Goal: Task Accomplishment & Management: Use online tool/utility

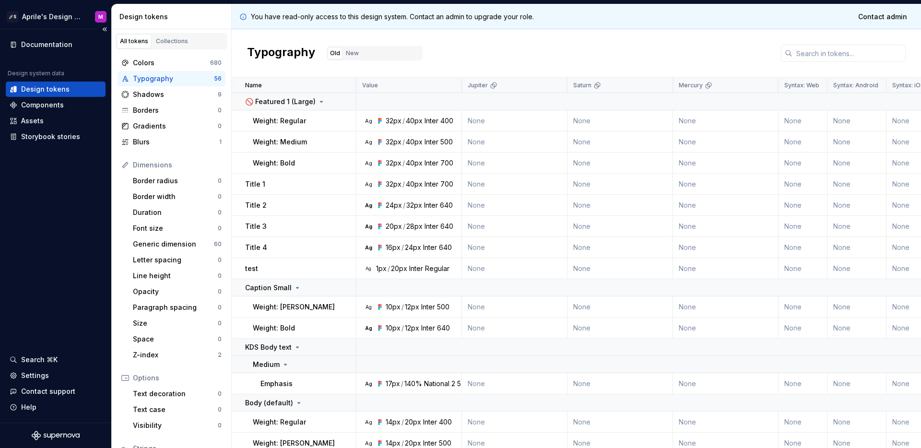
click at [77, 226] on div "Documentation Design system data Design tokens Components Assets Storybook stor…" at bounding box center [55, 225] width 111 height 393
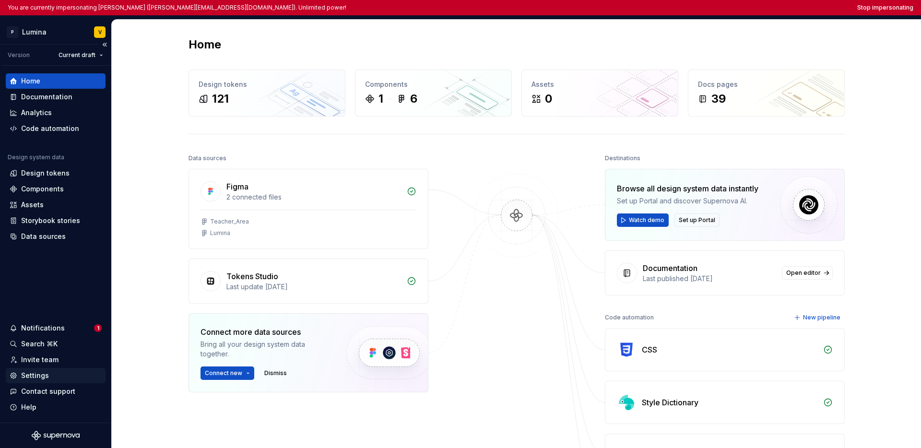
click at [34, 372] on div "Settings" at bounding box center [35, 376] width 28 height 10
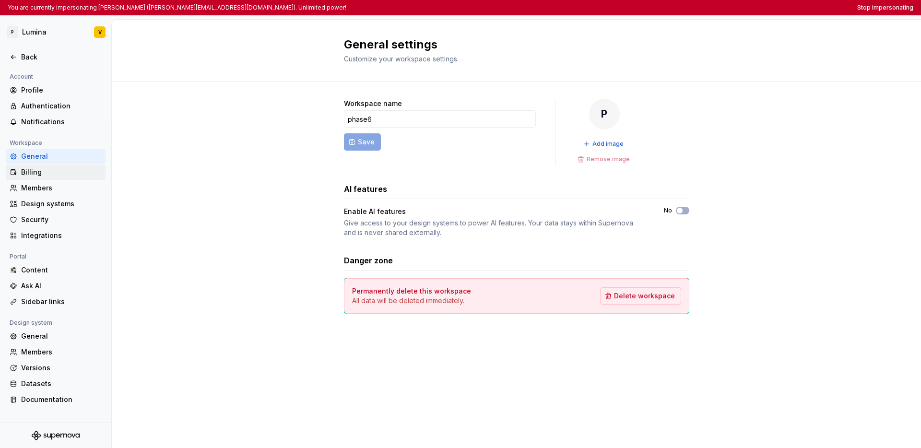
click at [56, 174] on div "Billing" at bounding box center [61, 172] width 81 height 10
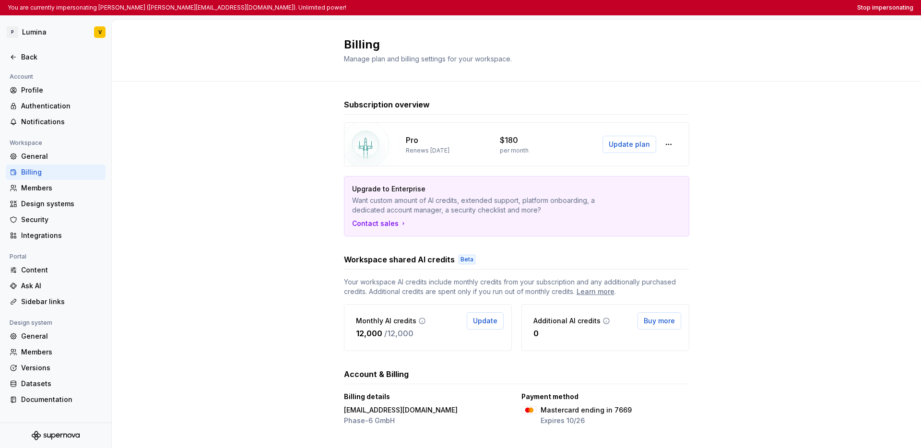
scroll to position [6, 0]
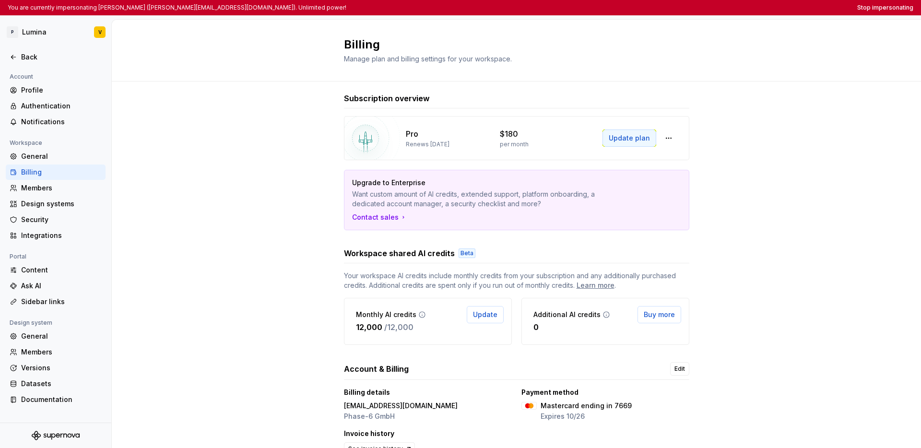
click at [637, 140] on span "Update plan" at bounding box center [628, 138] width 41 height 10
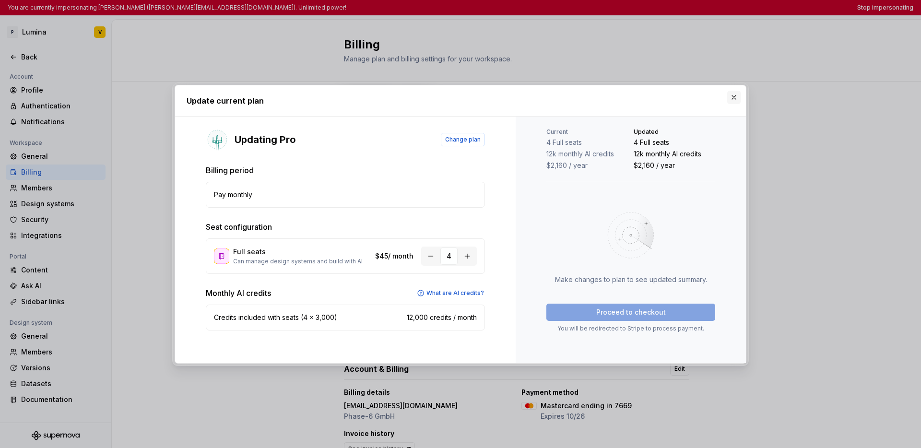
click at [682, 100] on button "button" at bounding box center [733, 97] width 13 height 13
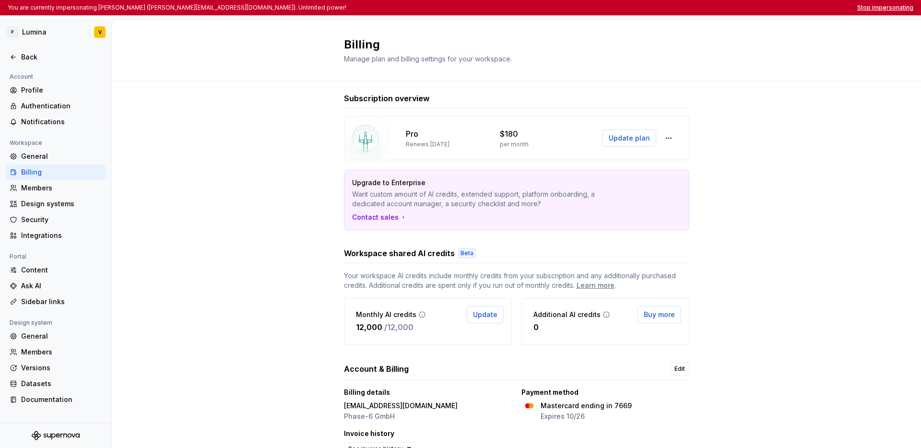
click at [682, 9] on button "Stop impersonating" at bounding box center [885, 8] width 56 height 8
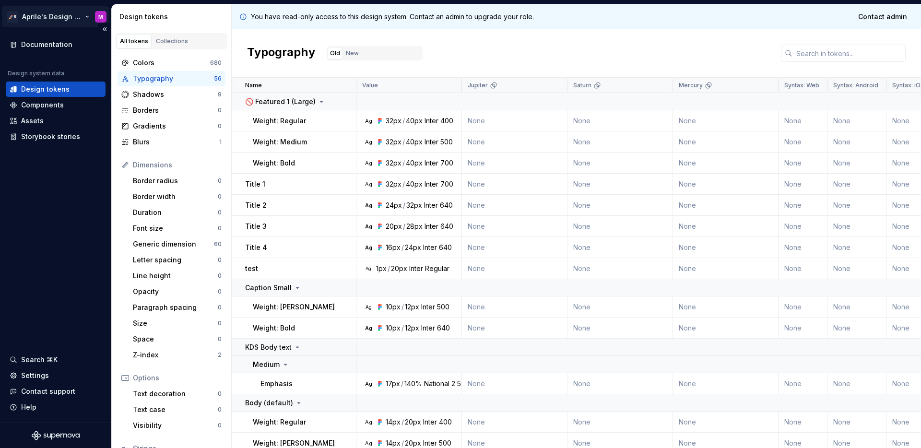
click at [36, 12] on html "🚀S Aprile's Design System M Documentation Design system data Design tokens Comp…" at bounding box center [460, 224] width 921 height 448
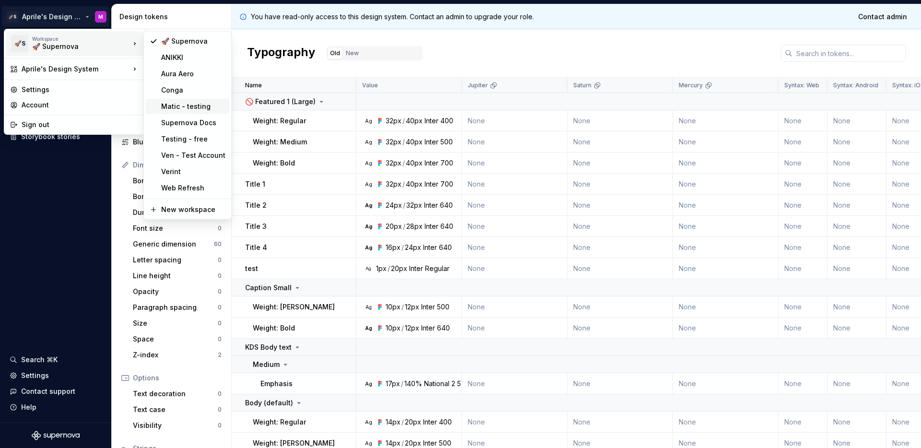
click at [187, 106] on div "Matic - testing" at bounding box center [193, 107] width 64 height 10
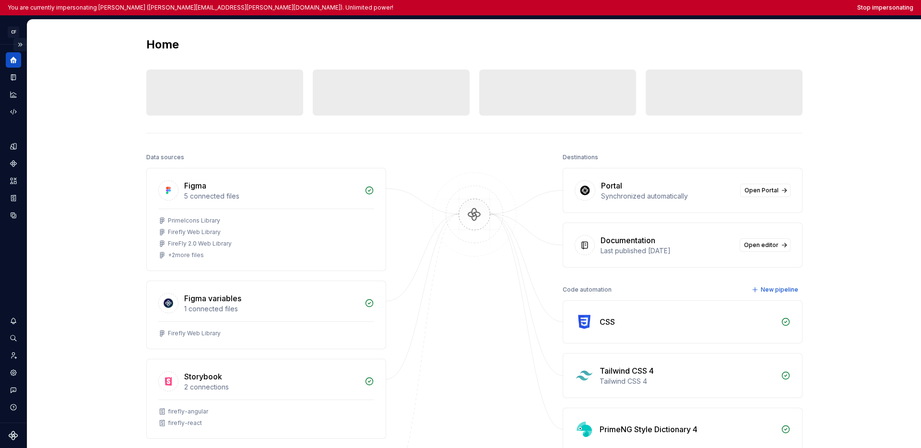
click at [14, 44] on button "Expand sidebar" at bounding box center [19, 44] width 13 height 13
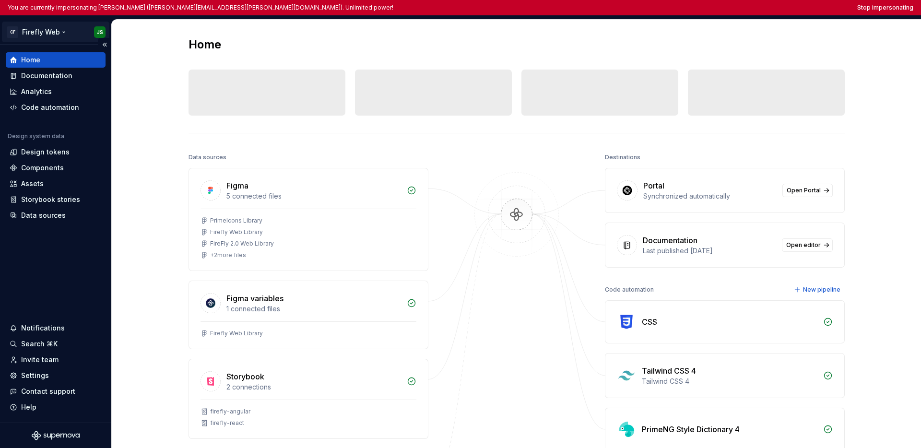
click at [26, 32] on html "You are currently impersonating [PERSON_NAME] ([PERSON_NAME][EMAIL_ADDRESS][PER…" at bounding box center [460, 224] width 921 height 448
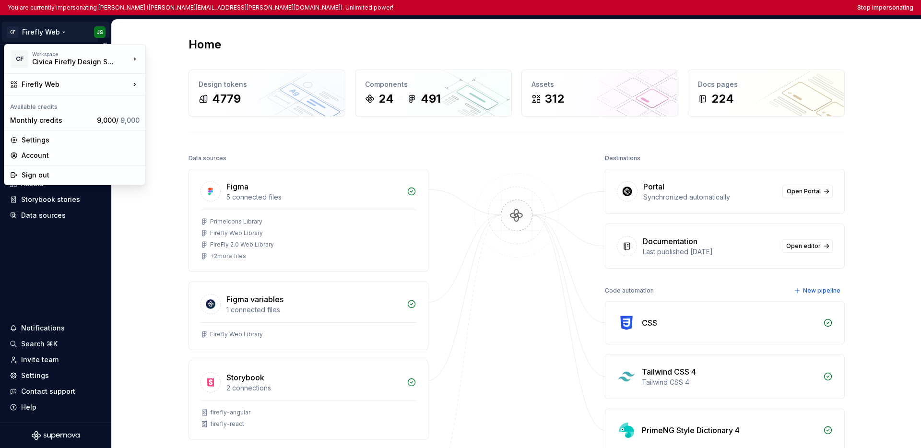
click at [49, 262] on html "You are currently impersonating Jason Sparks (jason.sparks@civica.com). Unlimit…" at bounding box center [460, 224] width 921 height 448
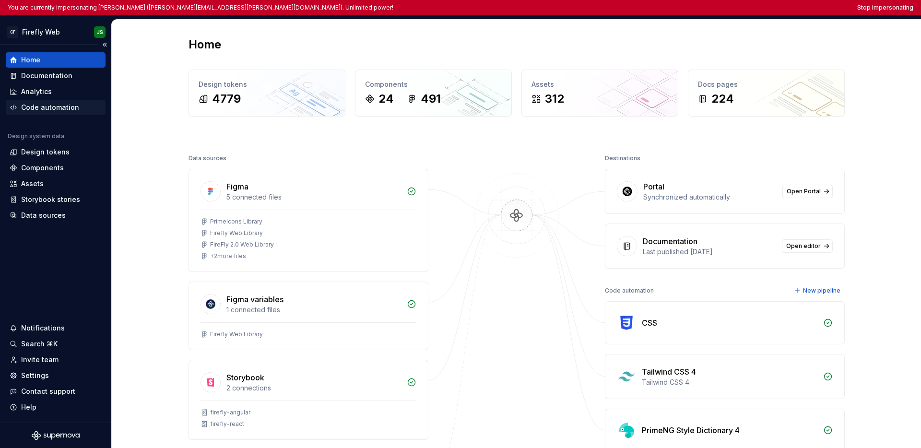
click at [62, 109] on div "Code automation" at bounding box center [50, 108] width 58 height 10
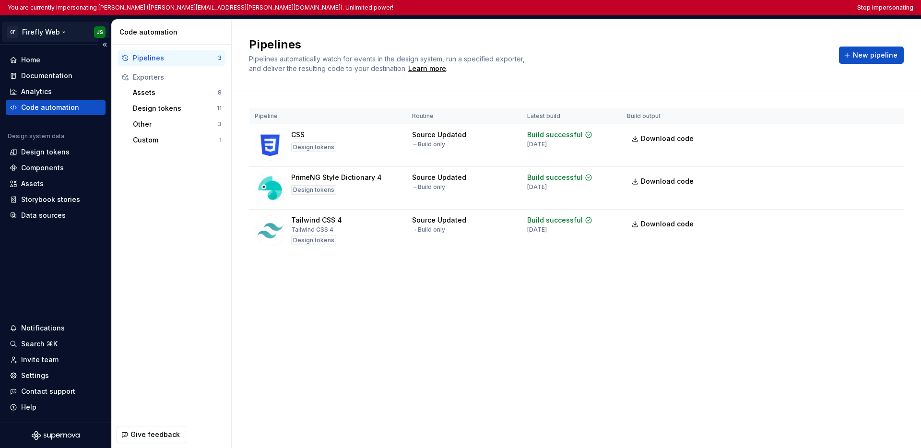
click at [43, 30] on html "You are currently impersonating Jason Sparks (jason.sparks@civica.com). Unlimit…" at bounding box center [460, 224] width 921 height 448
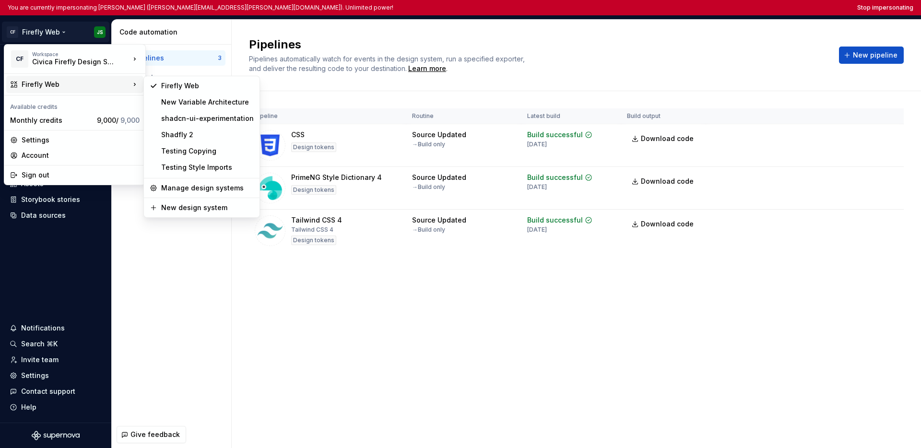
click at [393, 267] on html "You are currently impersonating Jason Sparks (jason.sparks@civica.com). Unlimit…" at bounding box center [460, 224] width 921 height 448
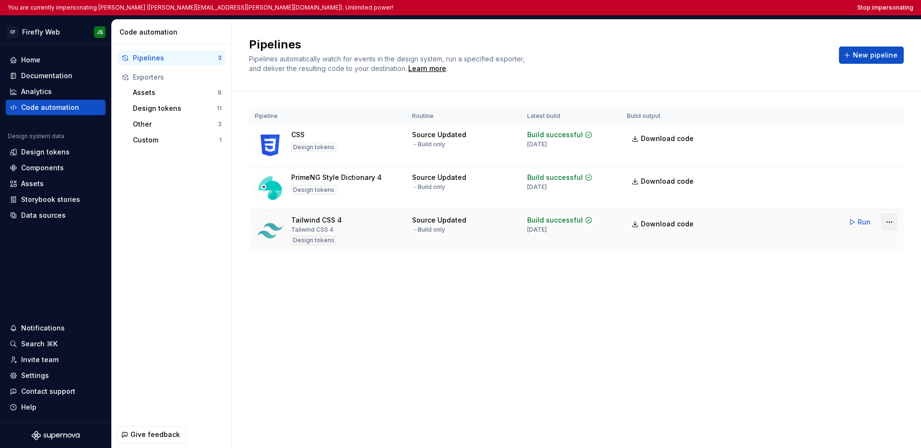
click at [682, 224] on html "You are currently impersonating Jason Sparks (jason.sparks@civica.com). Unlimit…" at bounding box center [460, 224] width 921 height 448
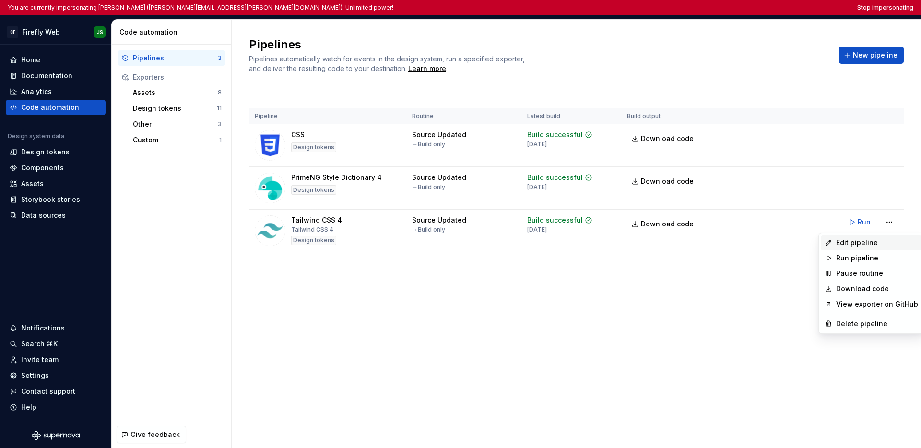
click at [682, 245] on div "Edit pipeline" at bounding box center [877, 243] width 82 height 10
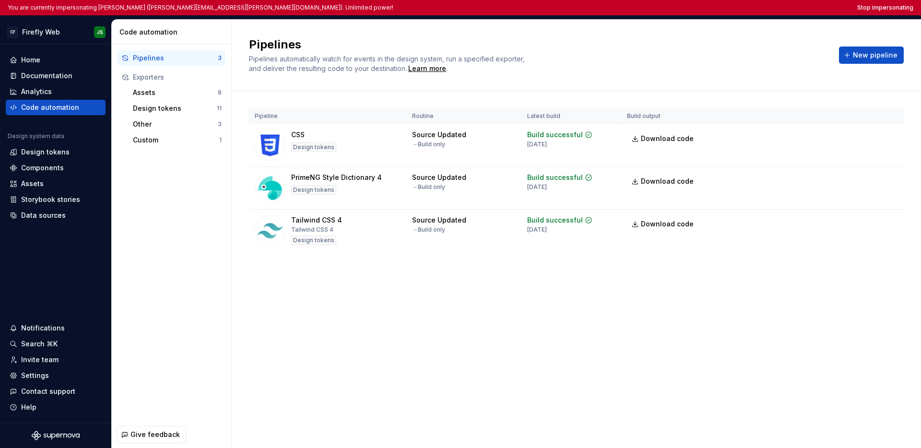
click at [393, 38] on h2 "Pipelines" at bounding box center [538, 44] width 578 height 15
click at [682, 222] on html "You are currently impersonating Jason Sparks (jason.sparks@civica.com). Unlimit…" at bounding box center [460, 224] width 921 height 448
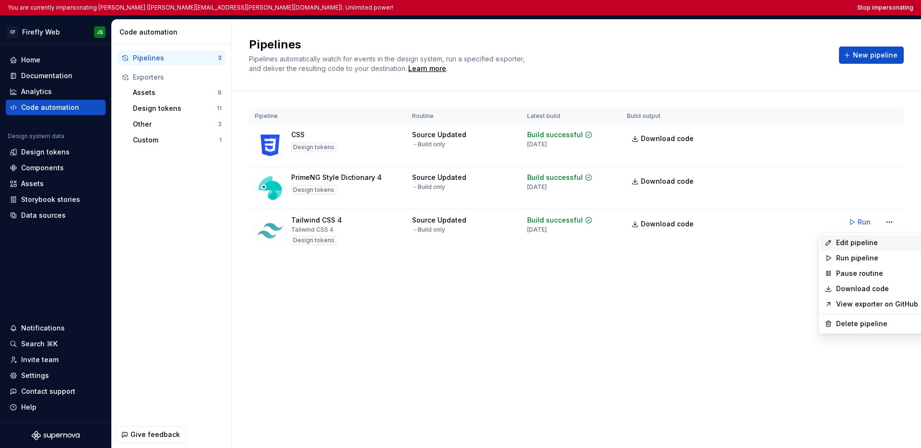
click at [682, 244] on div "Edit pipeline" at bounding box center [877, 243] width 82 height 10
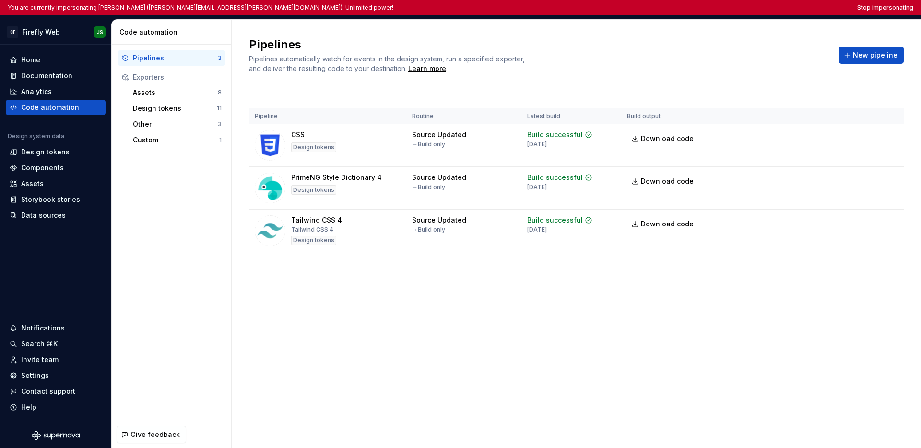
click at [572, 307] on div "Pipelines Pipelines automatically watch for events in the design system, run a …" at bounding box center [576, 234] width 689 height 428
click at [682, 35] on div "Pipelines Pipelines automatically watch for events in the design system, run a …" at bounding box center [576, 55] width 689 height 71
click at [26, 87] on div "Analytics" at bounding box center [36, 92] width 31 height 10
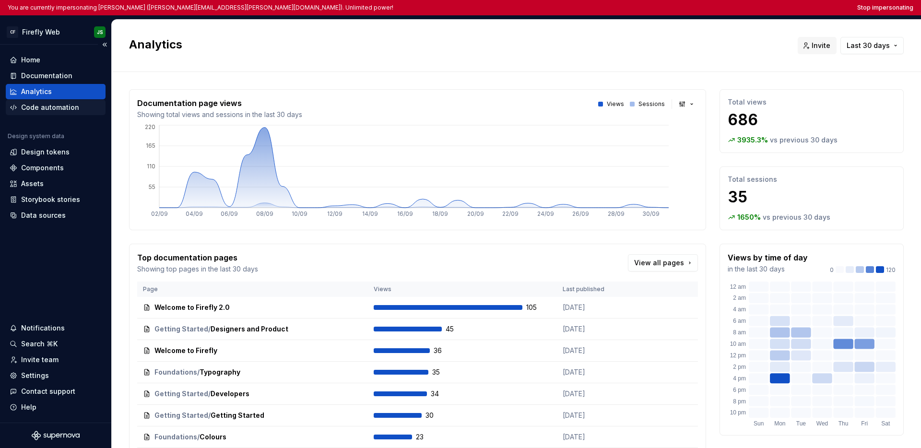
click at [49, 104] on div "Code automation" at bounding box center [50, 108] width 58 height 10
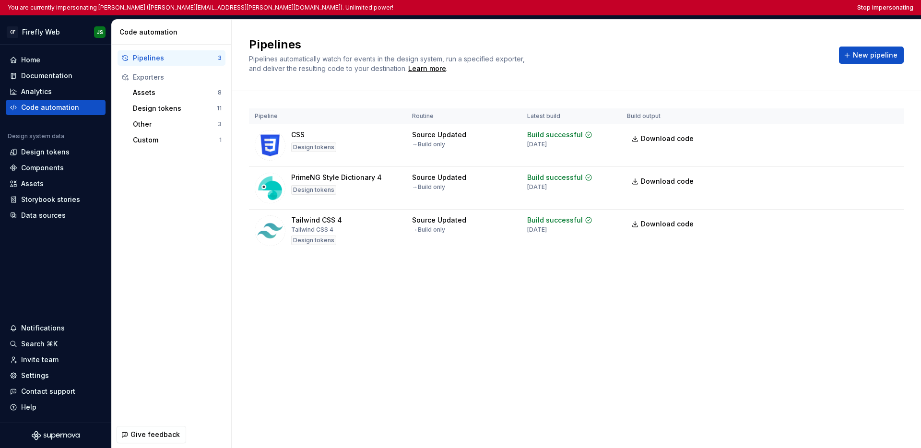
click at [485, 287] on div "Pipeline Routine Latest build Build output CSS Design tokens Source Updated → B…" at bounding box center [576, 189] width 655 height 197
click at [682, 10] on button "Stop impersonating" at bounding box center [885, 8] width 56 height 8
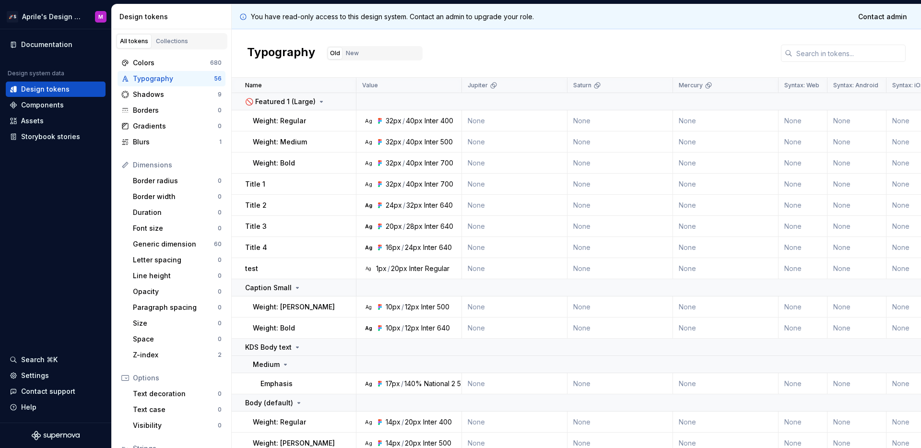
click at [695, 19] on div "You have read-only access to this design system. Contact an admin to upgrade yo…" at bounding box center [576, 16] width 689 height 25
click at [658, 36] on div "Typography Old New" at bounding box center [576, 53] width 689 height 48
click at [655, 36] on div "Typography Old New" at bounding box center [576, 53] width 689 height 48
click at [47, 19] on html "🚀S Aprile's Design System M Documentation Design system data Design tokens Comp…" at bounding box center [460, 224] width 921 height 448
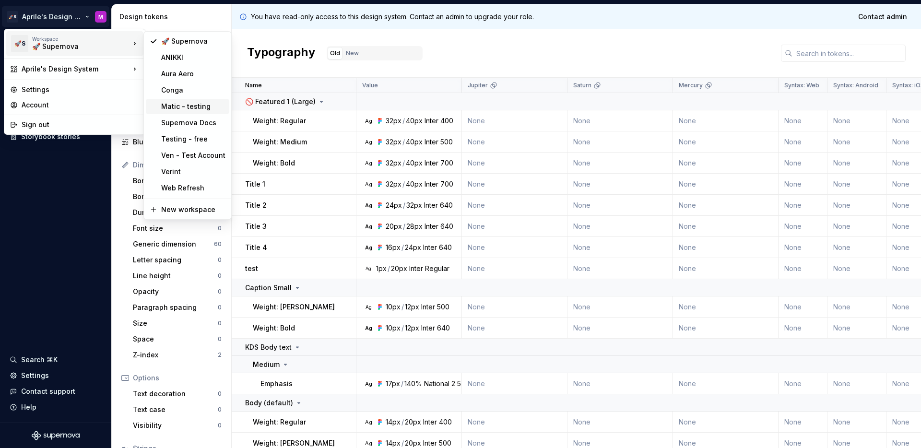
click at [172, 112] on div "Matic - testing" at bounding box center [187, 106] width 83 height 15
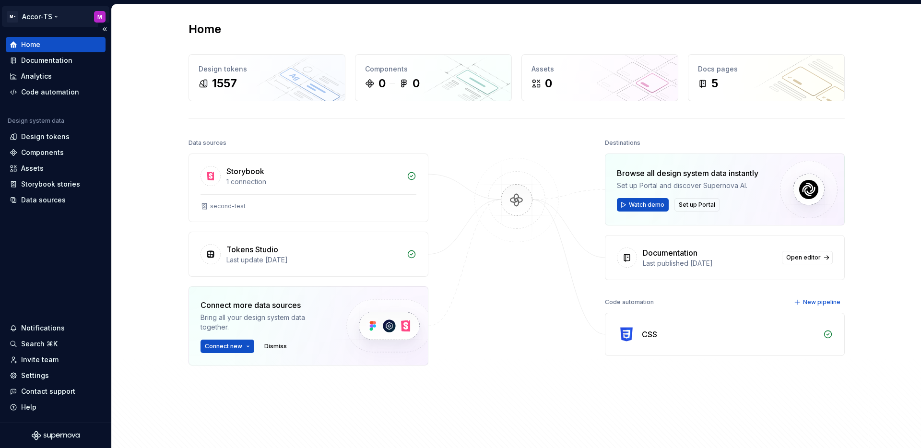
click at [51, 22] on html "M- Accor-TS M Home Documentation Analytics Code automation Design system data D…" at bounding box center [460, 224] width 921 height 448
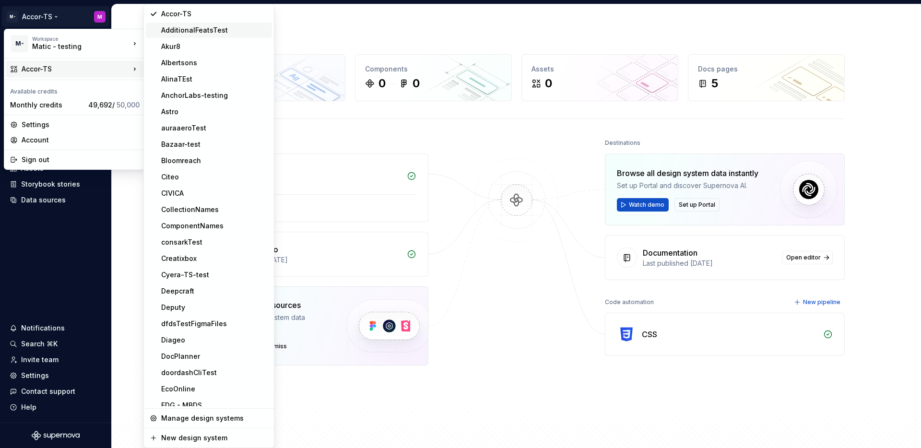
click at [213, 33] on div "AdditionalFeatsTest" at bounding box center [214, 30] width 107 height 10
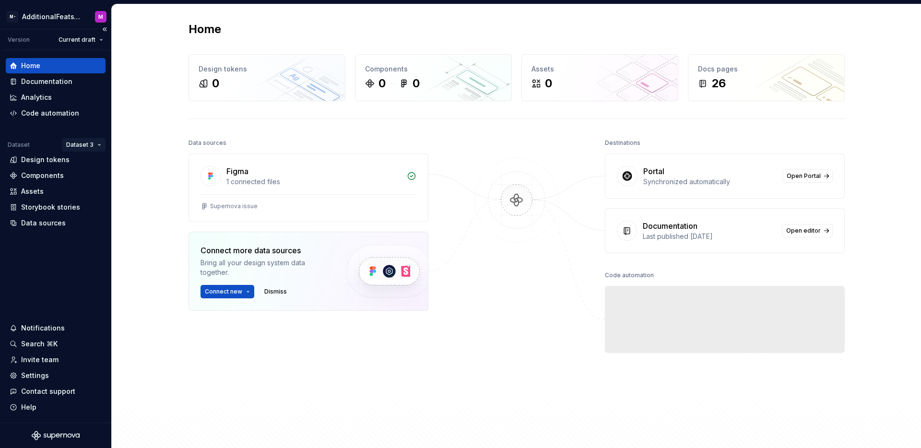
click at [89, 148] on html "M- AdditionalFeatsTest M Version Current draft Home Documentation Analytics Cod…" at bounding box center [460, 224] width 921 height 448
click at [87, 164] on div "Dataset 1" at bounding box center [112, 164] width 62 height 10
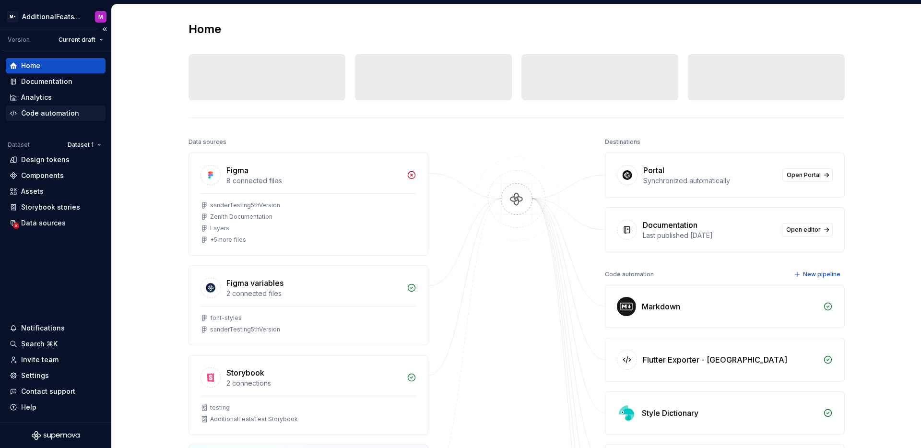
click at [53, 116] on div "Code automation" at bounding box center [50, 113] width 58 height 10
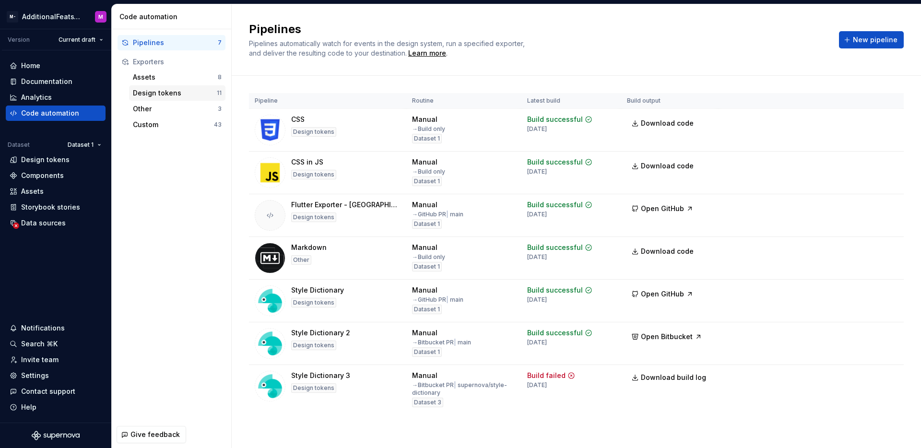
click at [186, 86] on div "Design tokens 11" at bounding box center [177, 92] width 96 height 15
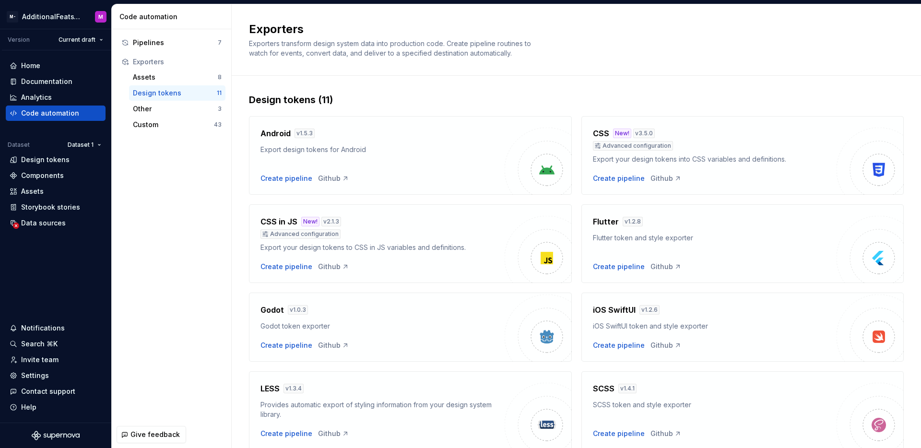
scroll to position [215, 0]
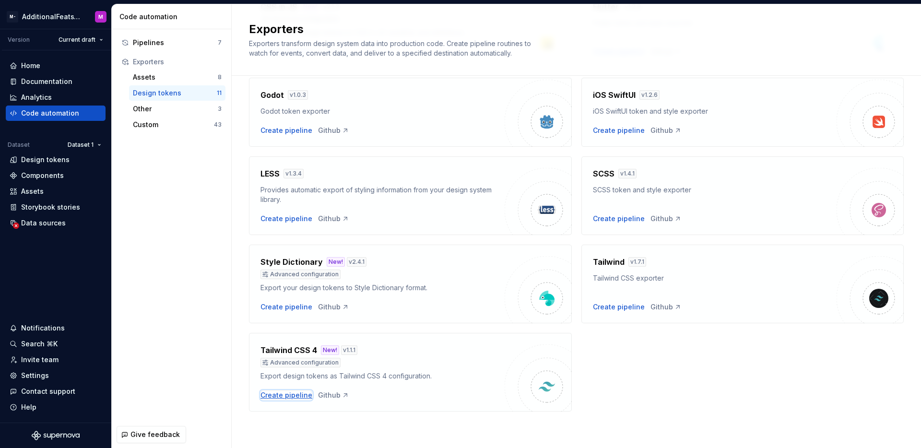
click at [293, 391] on div "Create pipeline" at bounding box center [286, 395] width 52 height 10
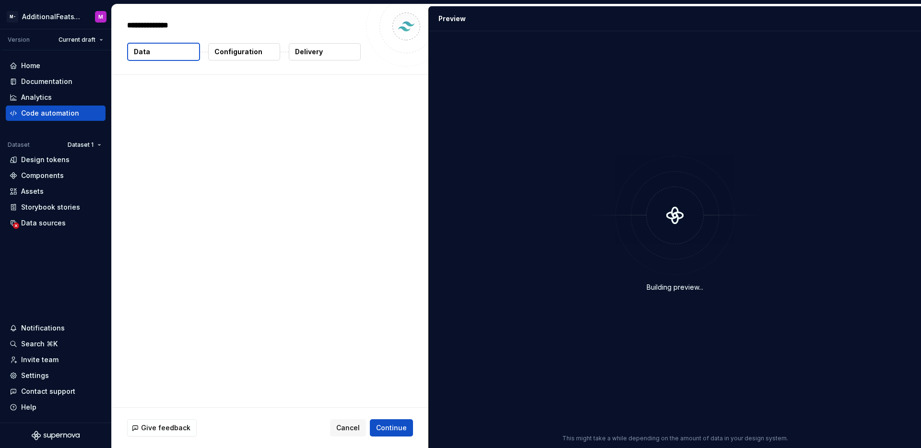
type textarea "*"
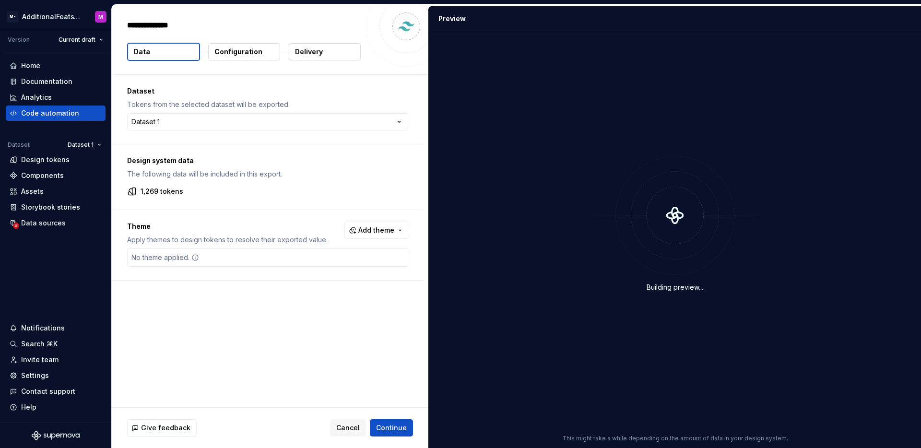
click at [262, 51] on button "Configuration" at bounding box center [244, 51] width 72 height 17
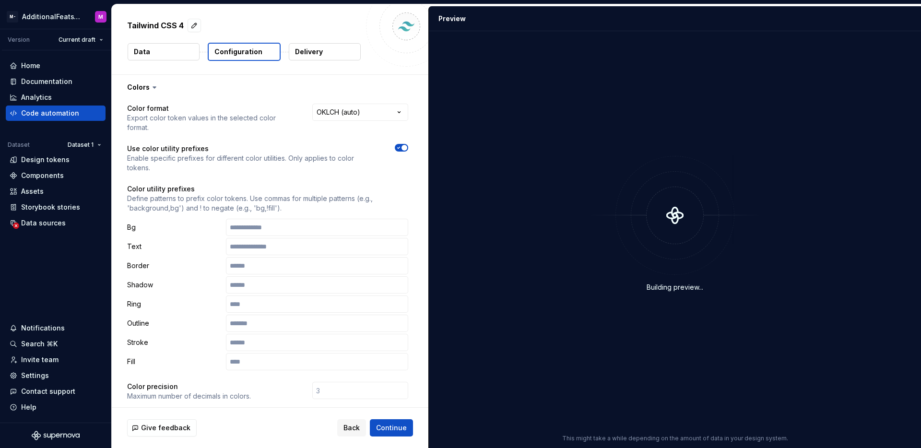
click at [337, 68] on div "Tailwind CSS 4 Data Configuration Delivery" at bounding box center [270, 39] width 316 height 70
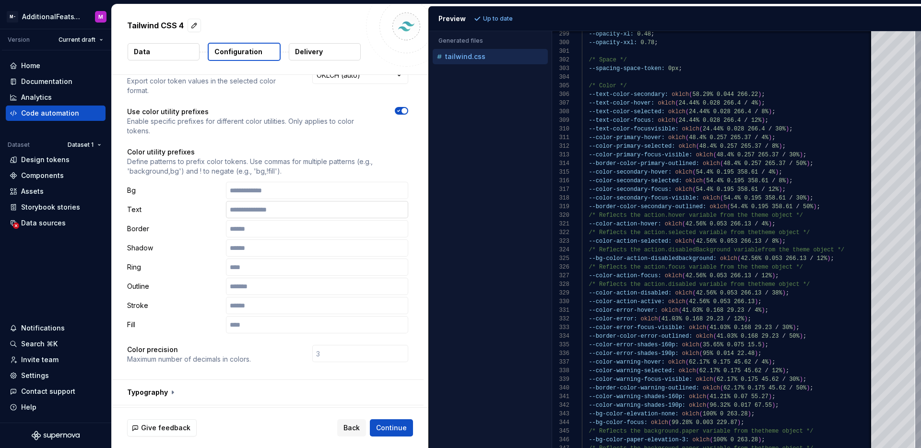
scroll to position [49, 0]
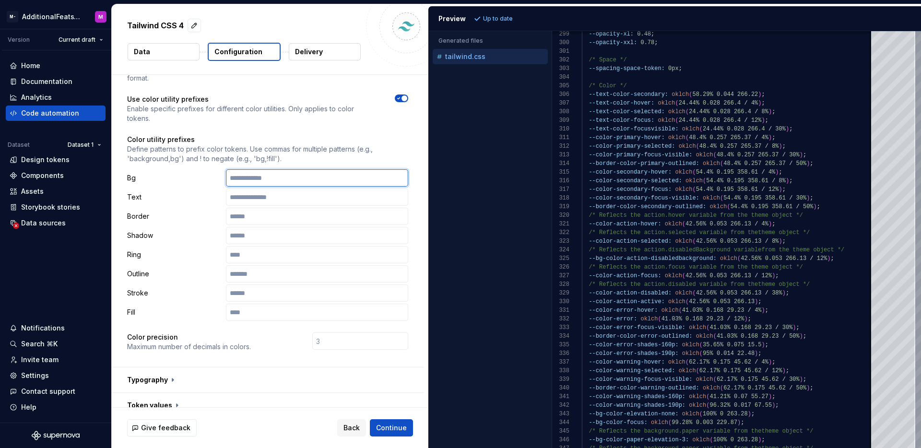
click at [310, 178] on input "text" at bounding box center [317, 177] width 182 height 17
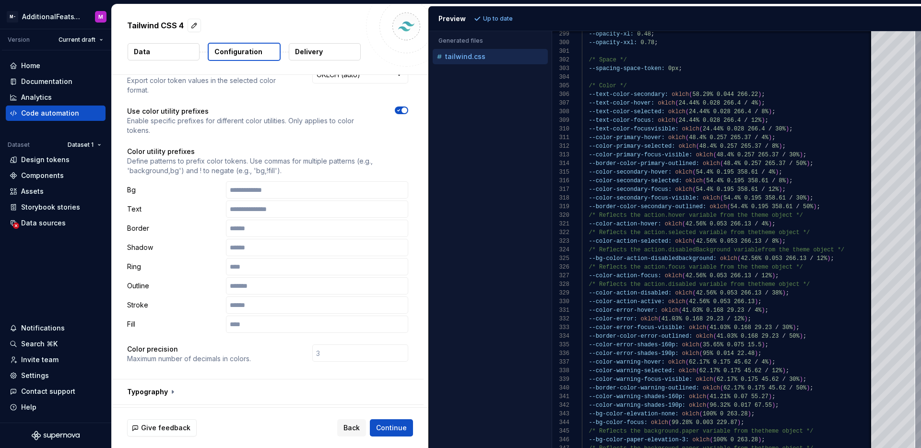
click at [398, 112] on icon "button" at bounding box center [399, 110] width 8 height 6
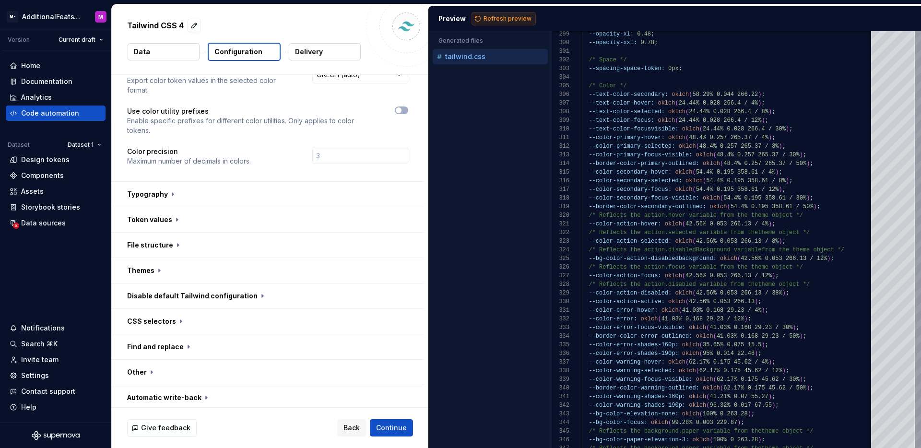
click at [495, 23] on button "Refresh preview" at bounding box center [503, 18] width 64 height 13
type textarea "**********"
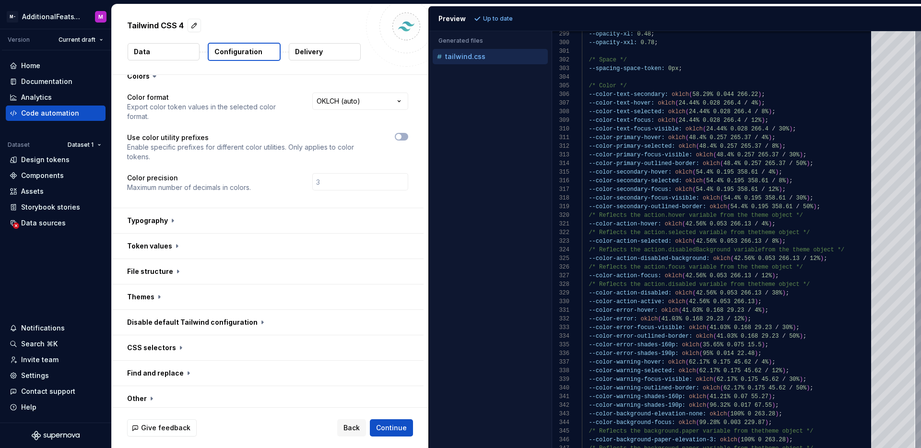
scroll to position [0, 0]
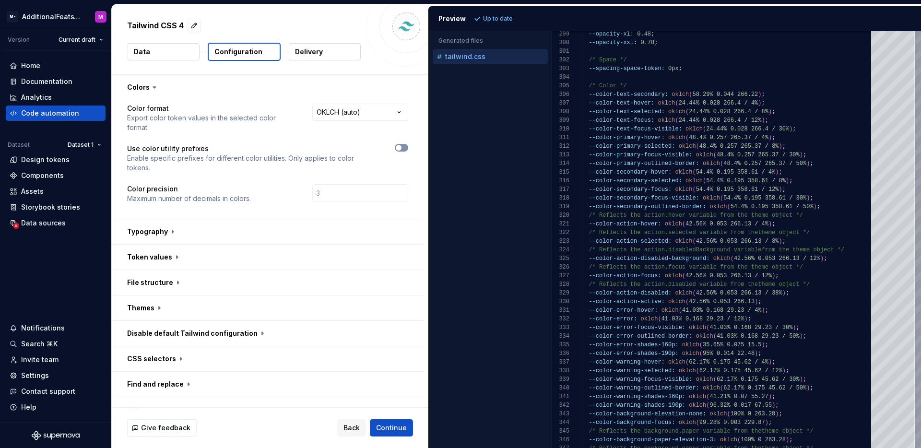
click at [401, 147] on icon "button" at bounding box center [399, 148] width 8 height 6
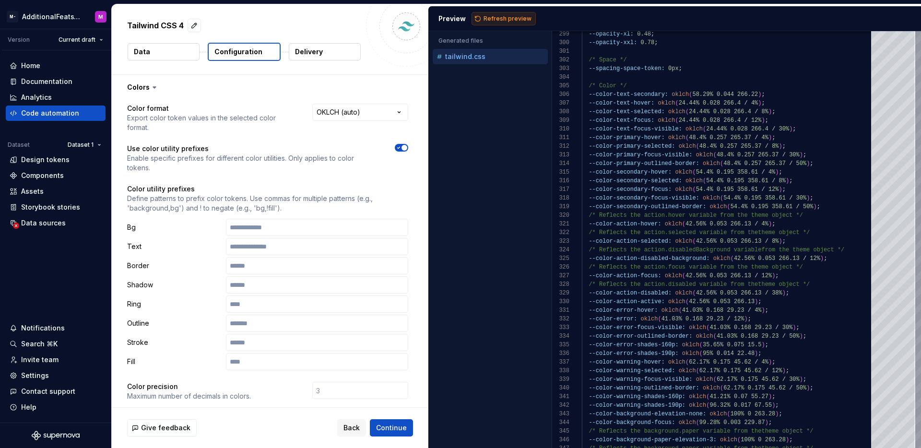
click at [494, 21] on span "Refresh preview" at bounding box center [507, 19] width 48 height 8
click at [403, 147] on span "button" at bounding box center [404, 148] width 6 height 6
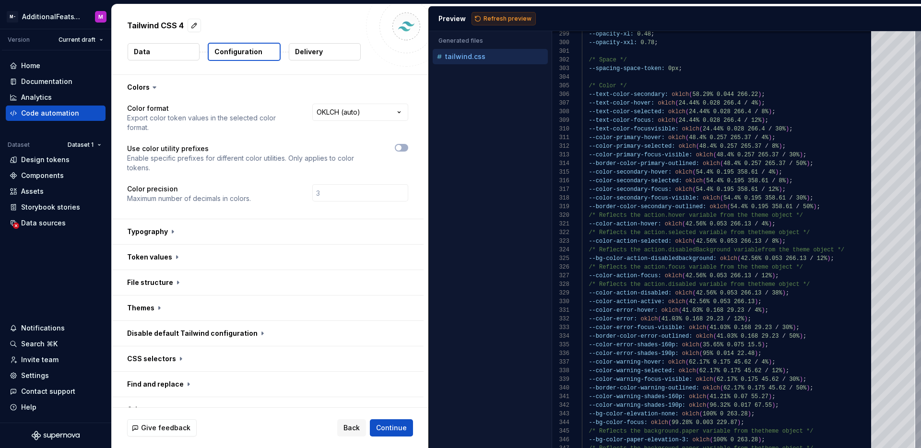
click at [507, 20] on span "Refresh preview" at bounding box center [507, 19] width 48 height 8
click at [397, 149] on span "button" at bounding box center [399, 148] width 6 height 6
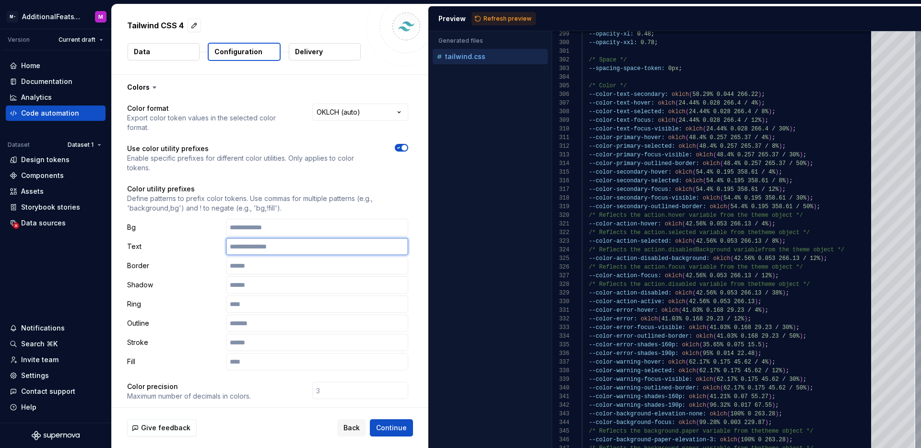
click at [287, 238] on input "text" at bounding box center [317, 246] width 182 height 17
click at [287, 232] on input "text" at bounding box center [317, 227] width 182 height 17
click at [286, 249] on input "text" at bounding box center [317, 246] width 182 height 17
click at [283, 266] on input "text" at bounding box center [317, 265] width 182 height 17
click at [279, 295] on input "text" at bounding box center [317, 303] width 182 height 17
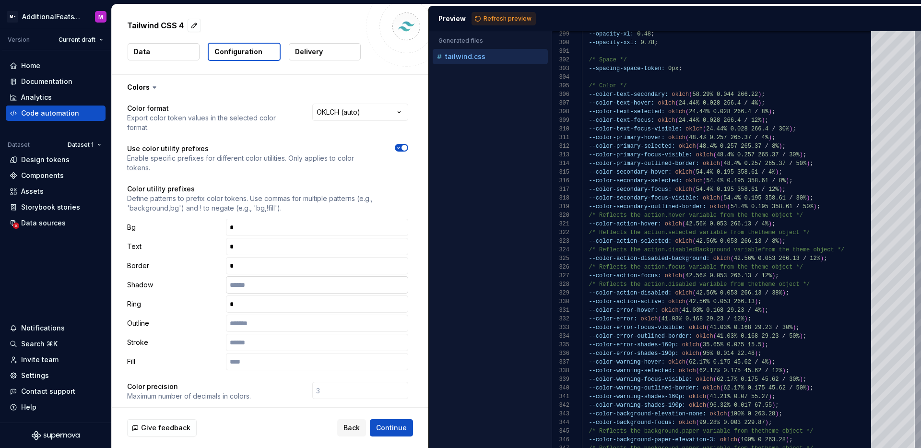
click at [278, 284] on input "text" at bounding box center [317, 284] width 182 height 17
click at [272, 325] on input "text" at bounding box center [317, 323] width 182 height 17
click at [269, 339] on input "text" at bounding box center [317, 342] width 182 height 17
click at [268, 360] on input "text" at bounding box center [317, 361] width 182 height 17
click at [505, 22] on span "Refresh preview" at bounding box center [507, 19] width 48 height 8
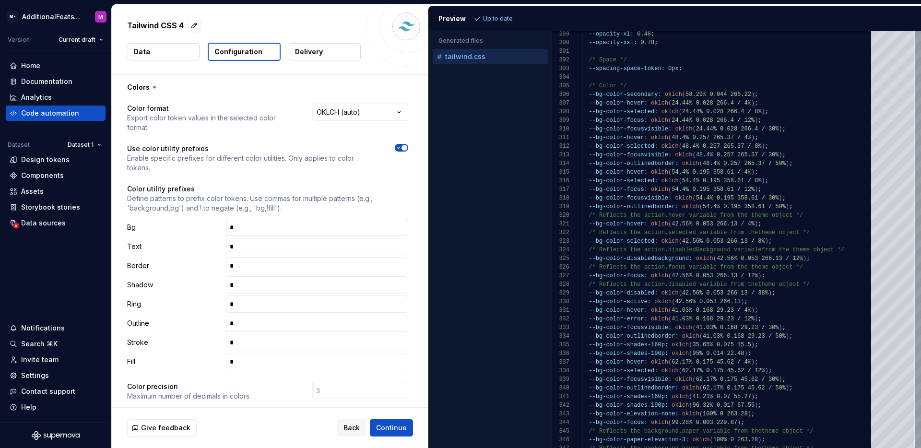
click at [334, 222] on input "text" at bounding box center [317, 227] width 182 height 17
type input "****"
click at [322, 244] on input "text" at bounding box center [317, 246] width 182 height 17
type input "****"
click at [306, 269] on input "text" at bounding box center [317, 265] width 182 height 17
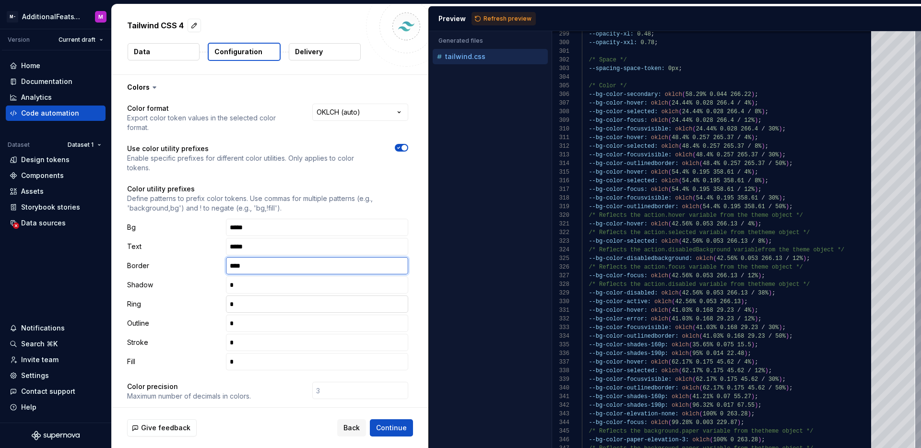
type input "***"
click at [301, 300] on input "text" at bounding box center [317, 303] width 182 height 17
type input "***"
click at [297, 289] on input "text" at bounding box center [317, 284] width 182 height 17
type input "***"
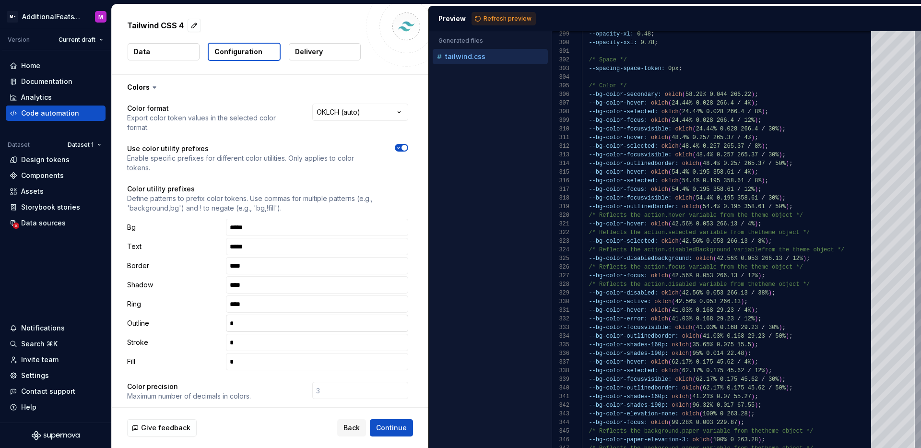
click at [288, 331] on input "text" at bounding box center [317, 323] width 182 height 17
type input "***"
click at [288, 349] on input "text" at bounding box center [317, 342] width 182 height 17
type input "***"
click at [284, 365] on input "text" at bounding box center [317, 361] width 182 height 17
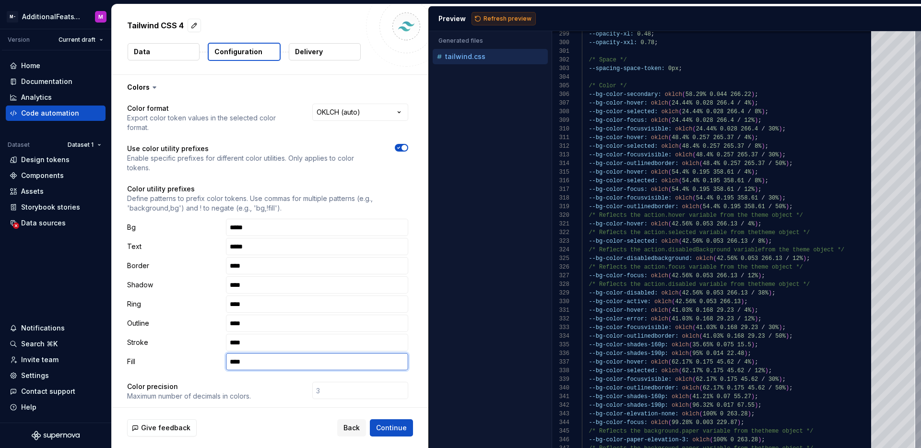
type input "***"
click at [494, 24] on button "Refresh preview" at bounding box center [503, 18] width 64 height 13
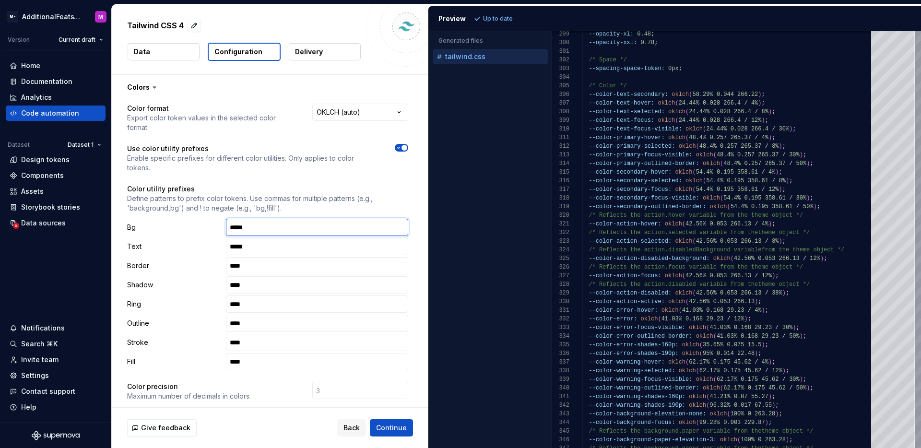
drag, startPoint x: 308, startPoint y: 232, endPoint x: 229, endPoint y: 221, distance: 79.9
click at [229, 221] on input "****" at bounding box center [317, 227] width 182 height 17
drag, startPoint x: 221, startPoint y: 245, endPoint x: 199, endPoint y: 244, distance: 21.1
click at [199, 245] on div "Text ****" at bounding box center [267, 246] width 281 height 17
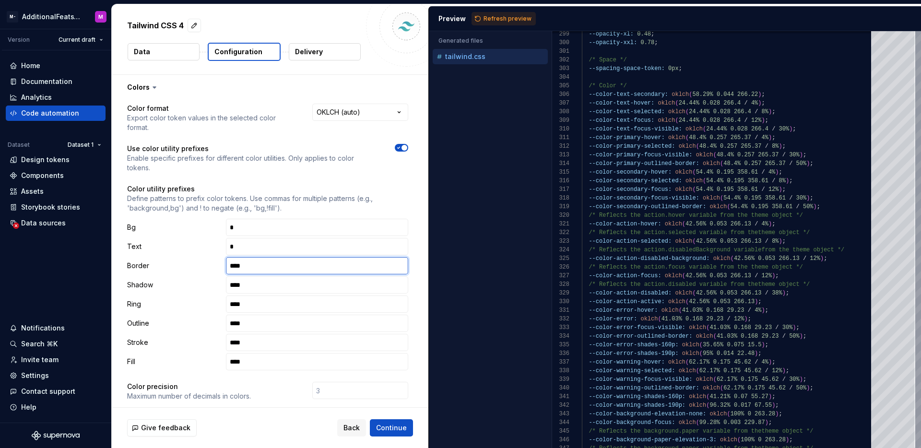
click at [216, 261] on div "Border ***" at bounding box center [267, 265] width 281 height 17
drag, startPoint x: 266, startPoint y: 286, endPoint x: 204, endPoint y: 278, distance: 62.3
click at [204, 278] on div "Shadow ***" at bounding box center [267, 284] width 281 height 17
drag, startPoint x: 239, startPoint y: 307, endPoint x: 209, endPoint y: 307, distance: 30.7
click at [207, 305] on div "Ring ***" at bounding box center [267, 303] width 281 height 17
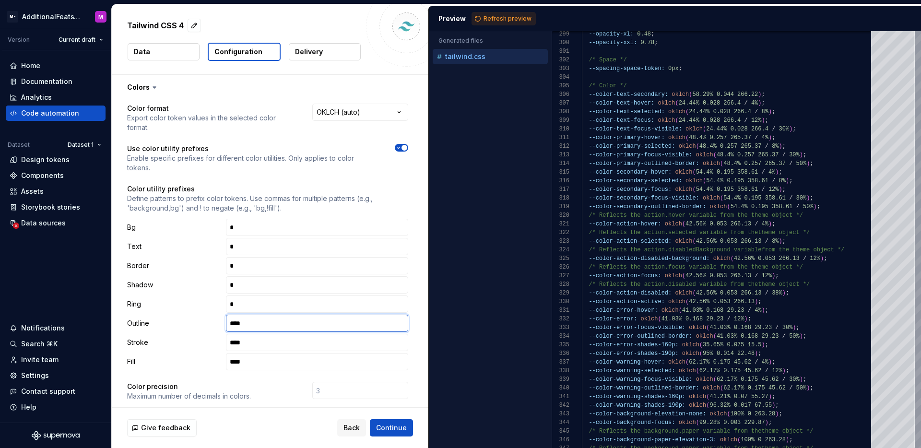
drag, startPoint x: 256, startPoint y: 328, endPoint x: 203, endPoint y: 321, distance: 53.2
click at [203, 321] on div "Outline ***" at bounding box center [267, 323] width 281 height 17
drag, startPoint x: 227, startPoint y: 341, endPoint x: 211, endPoint y: 342, distance: 15.8
click at [211, 341] on div "Stroke ***" at bounding box center [267, 342] width 281 height 17
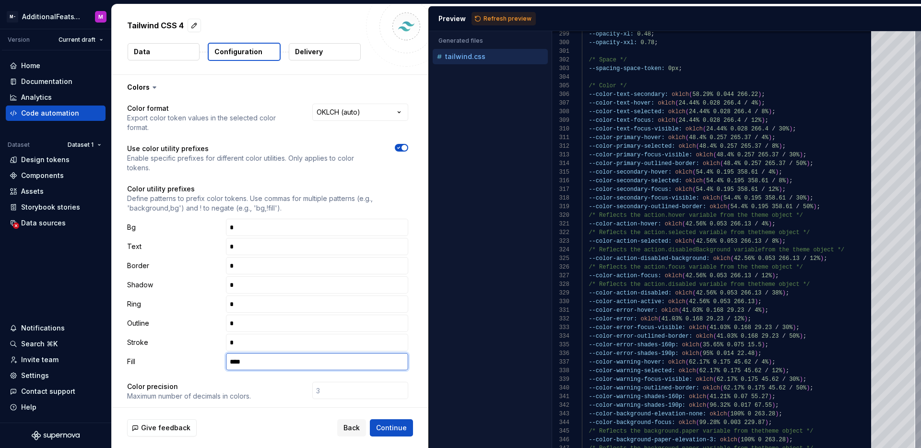
drag, startPoint x: 232, startPoint y: 361, endPoint x: 204, endPoint y: 361, distance: 27.8
click at [204, 361] on div "Fill ***" at bounding box center [267, 361] width 281 height 17
click at [489, 21] on span "Refresh preview" at bounding box center [507, 19] width 48 height 8
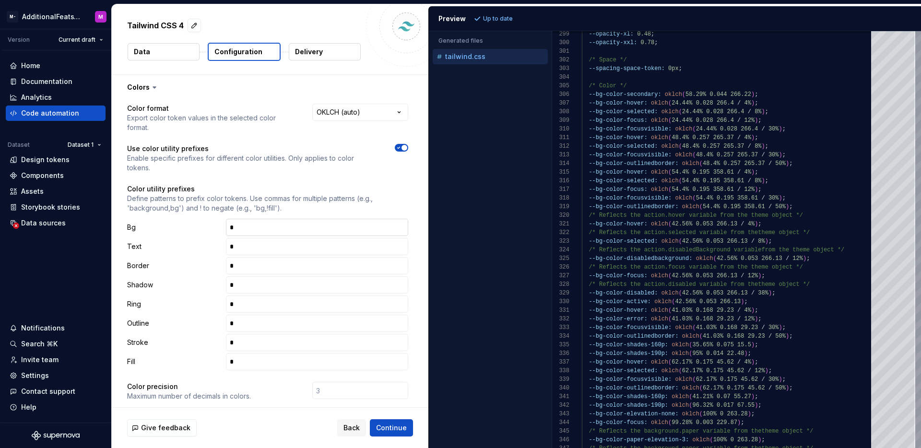
click at [286, 224] on input "text" at bounding box center [317, 227] width 182 height 17
click at [404, 150] on span "button" at bounding box center [404, 148] width 6 height 6
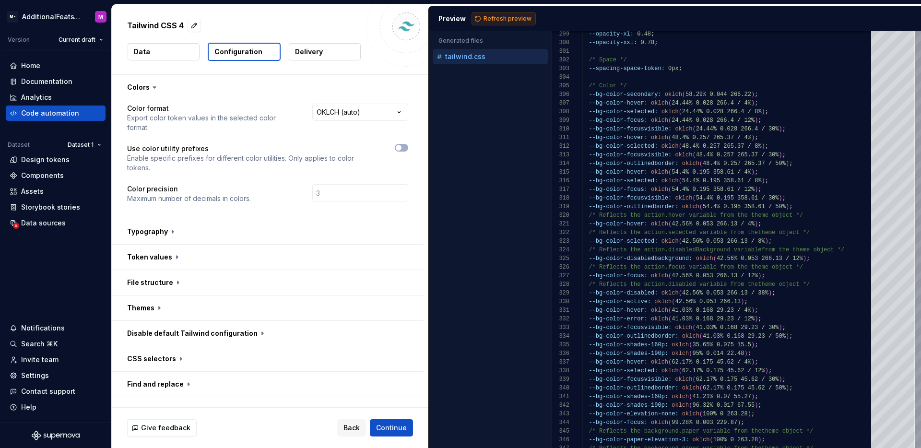
click at [506, 21] on span "Refresh preview" at bounding box center [507, 19] width 48 height 8
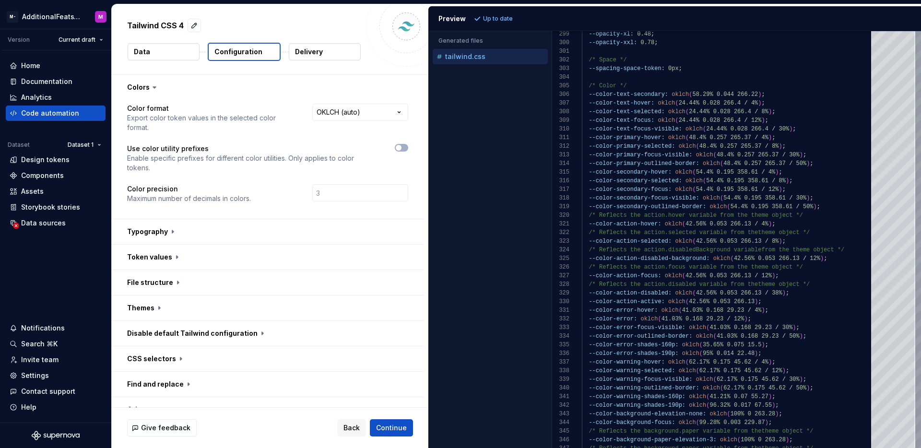
type textarea "**********"
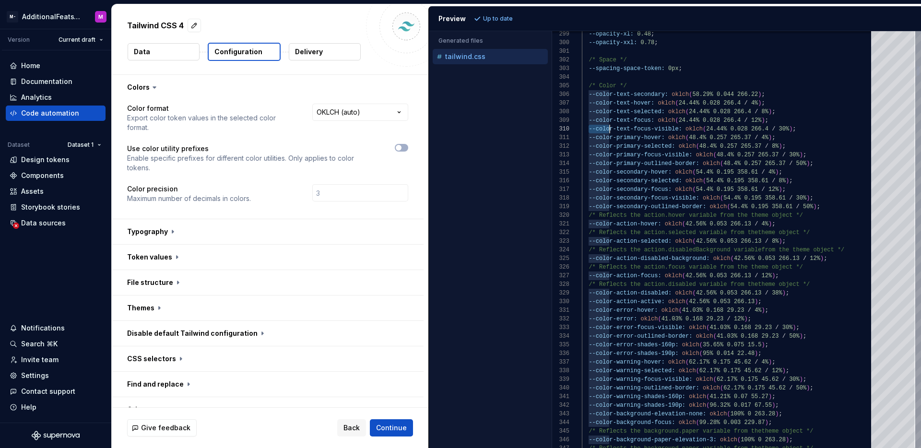
scroll to position [78, 31]
drag, startPoint x: 590, startPoint y: 131, endPoint x: 612, endPoint y: 130, distance: 22.6
click at [306, 149] on p "Use color utility prefixes" at bounding box center [252, 149] width 250 height 10
click at [397, 150] on span "button" at bounding box center [399, 148] width 6 height 6
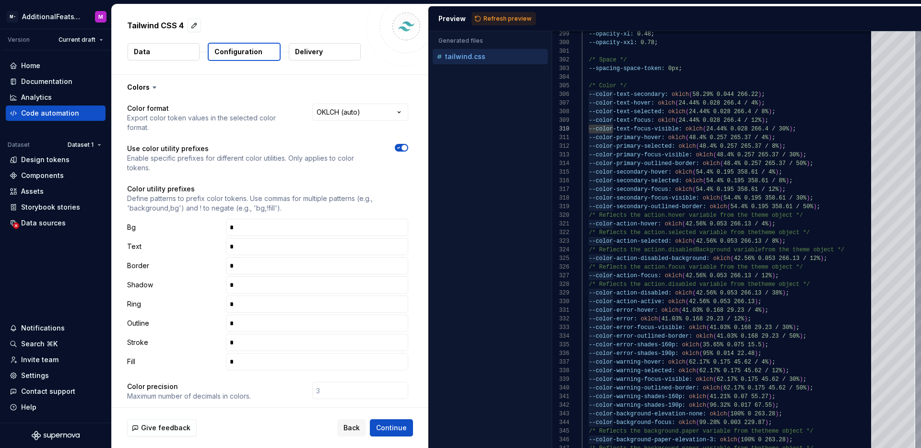
click at [397, 150] on icon "button" at bounding box center [399, 148] width 8 height 6
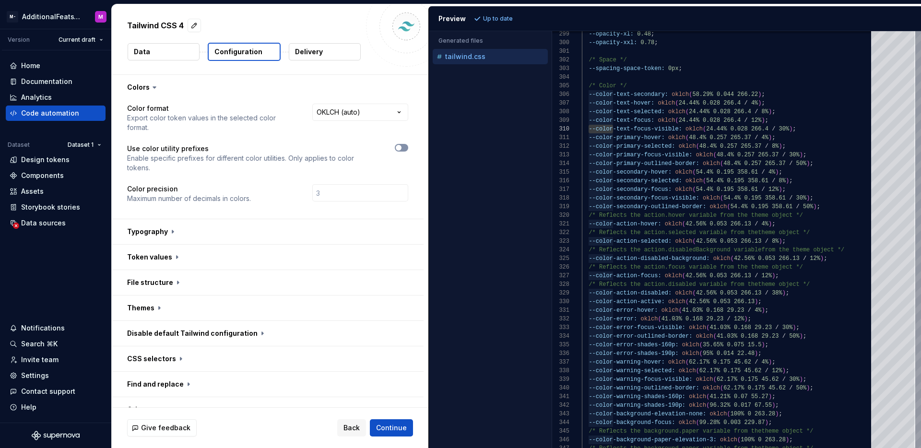
click at [397, 150] on span "button" at bounding box center [399, 148] width 6 height 6
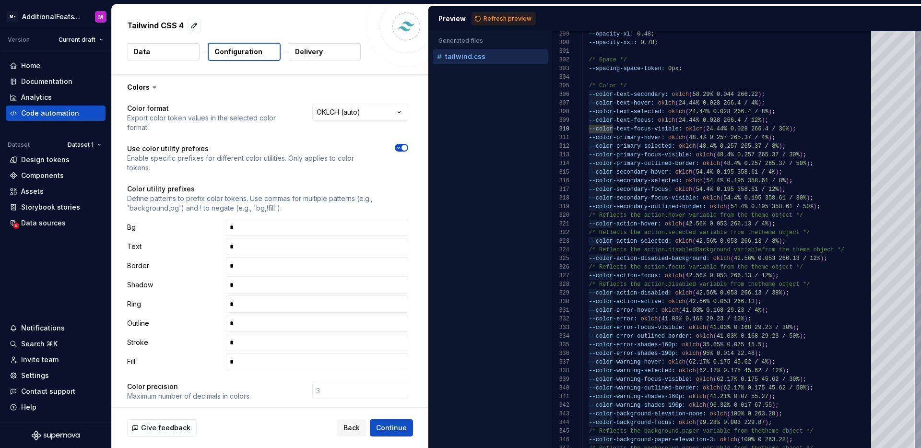
click at [398, 148] on icon "button" at bounding box center [399, 147] width 2 height 1
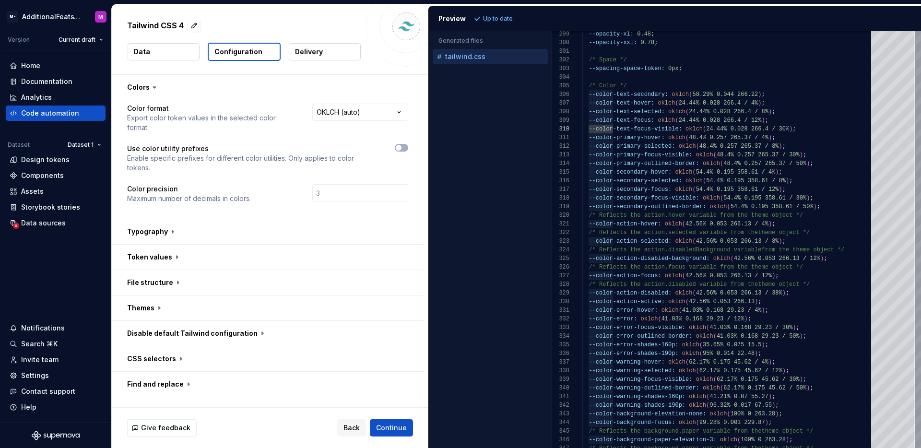
scroll to position [41, 0]
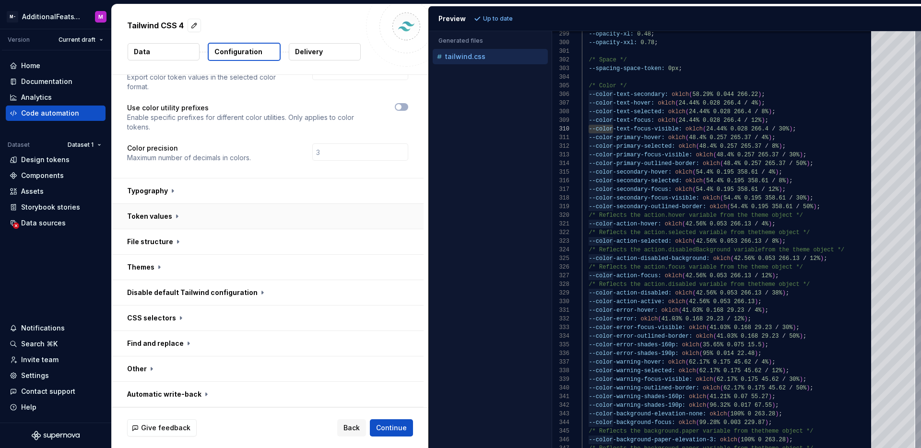
click at [242, 218] on button "button" at bounding box center [268, 216] width 312 height 25
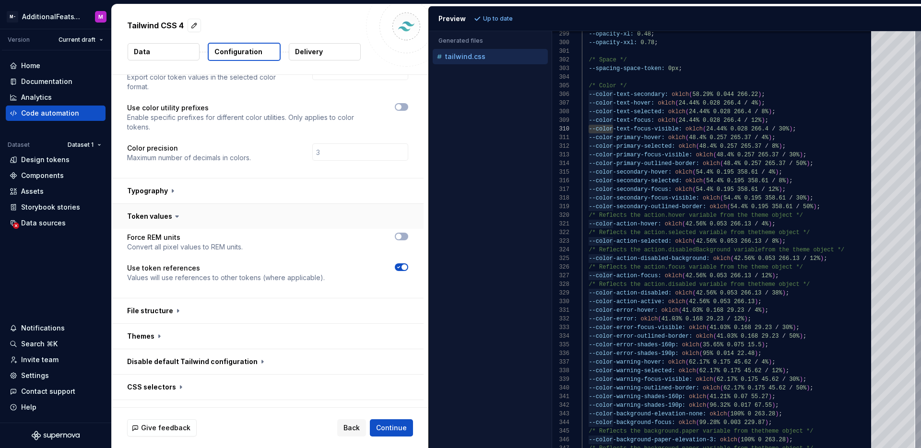
click at [242, 218] on button "button" at bounding box center [268, 216] width 312 height 25
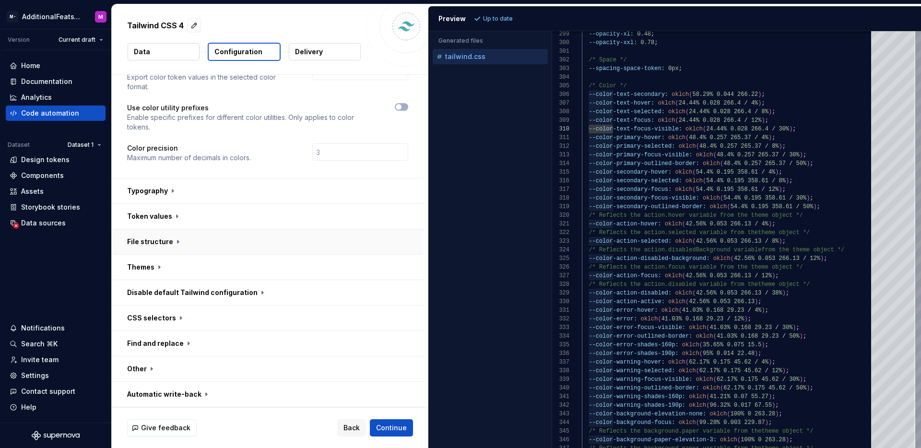
click at [239, 248] on button "button" at bounding box center [268, 241] width 312 height 25
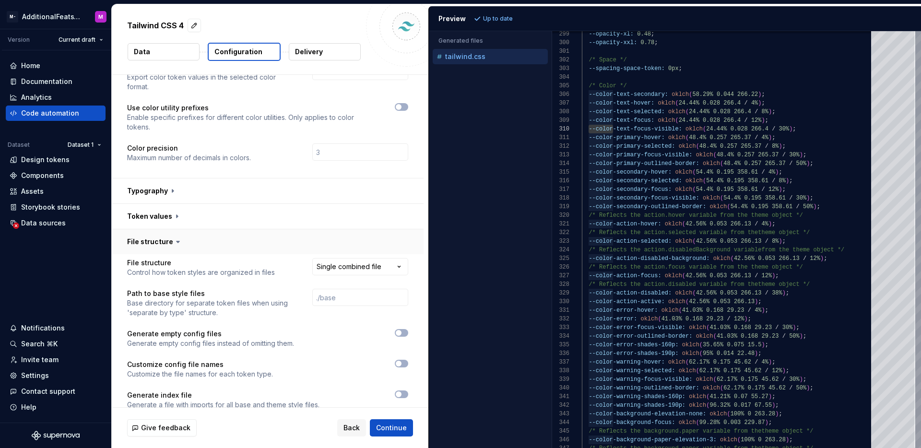
click at [240, 241] on button "button" at bounding box center [268, 241] width 312 height 25
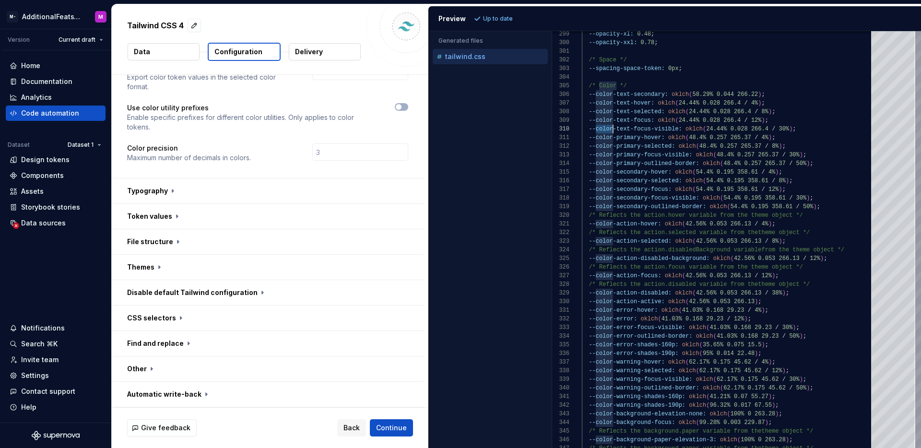
scroll to position [78, 7]
drag, startPoint x: 612, startPoint y: 128, endPoint x: 588, endPoint y: 130, distance: 23.6
click at [399, 111] on div at bounding box center [401, 117] width 13 height 29
click at [400, 107] on span "button" at bounding box center [399, 107] width 6 height 6
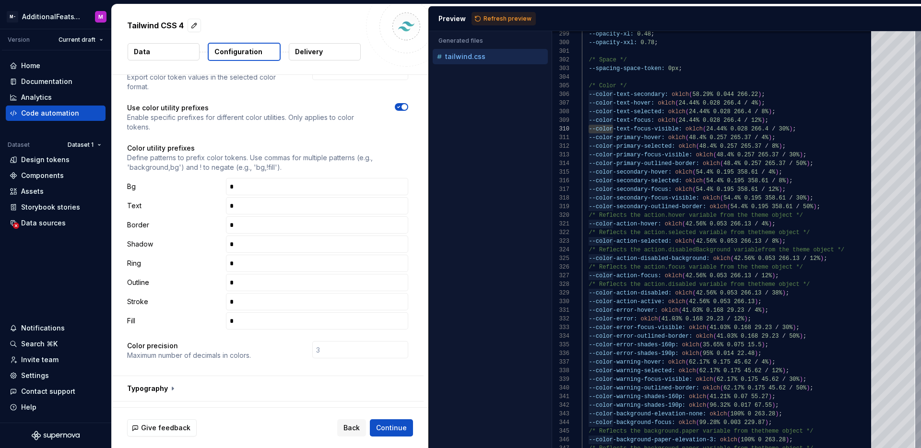
scroll to position [0, 0]
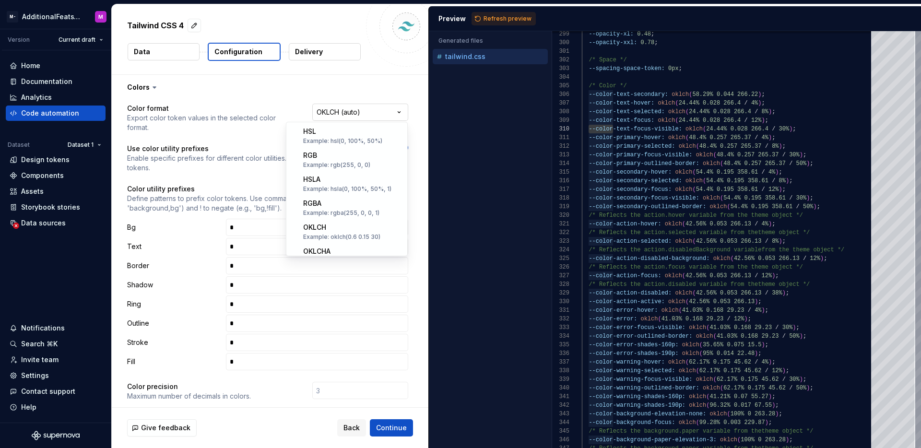
click at [374, 112] on html "**********" at bounding box center [460, 224] width 921 height 448
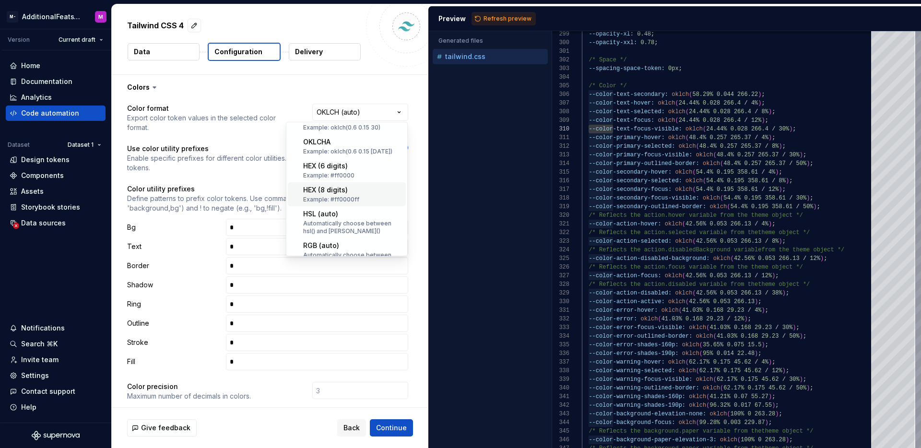
scroll to position [67, 0]
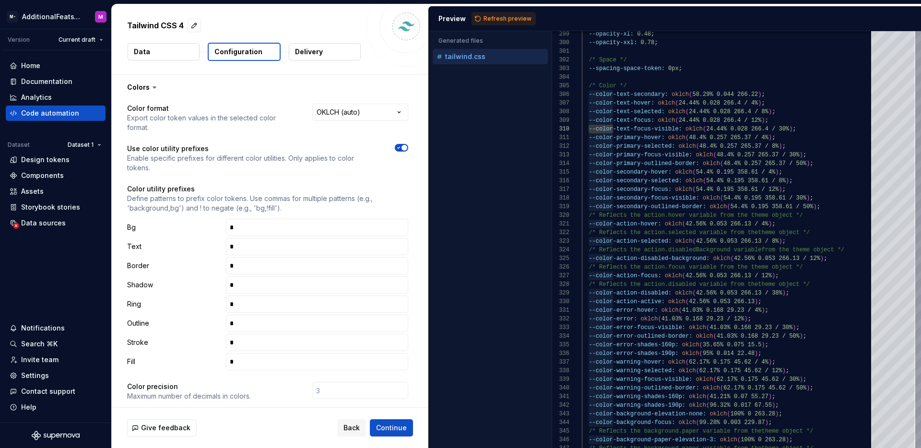
click at [375, 83] on html "**********" at bounding box center [460, 224] width 921 height 448
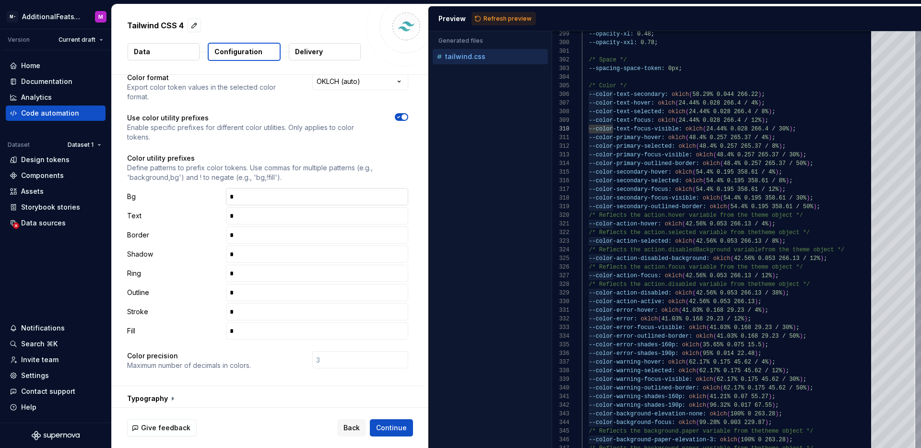
scroll to position [45, 0]
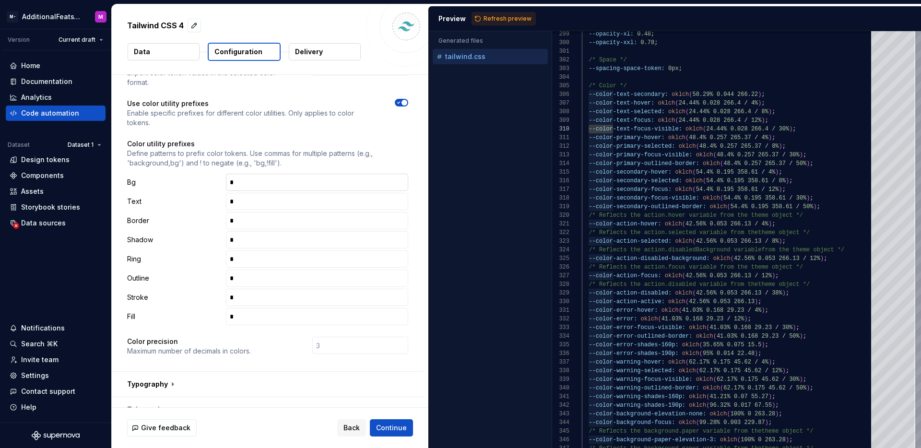
click at [326, 176] on input "text" at bounding box center [317, 182] width 182 height 17
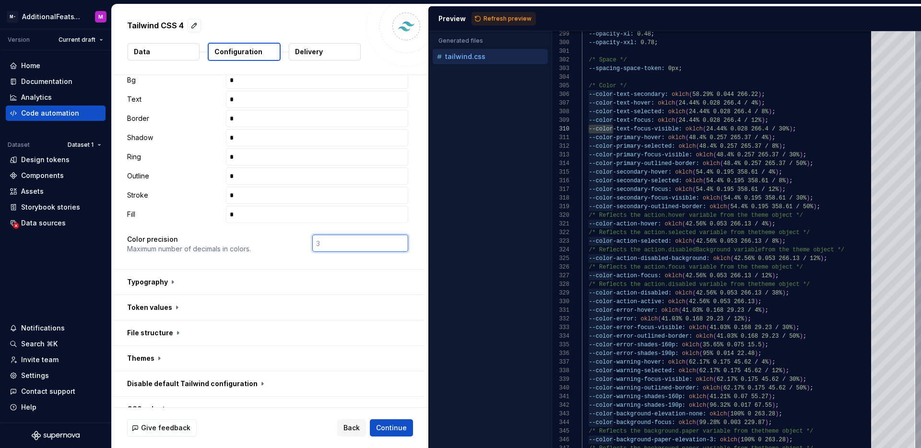
click at [326, 249] on input "number" at bounding box center [360, 242] width 96 height 17
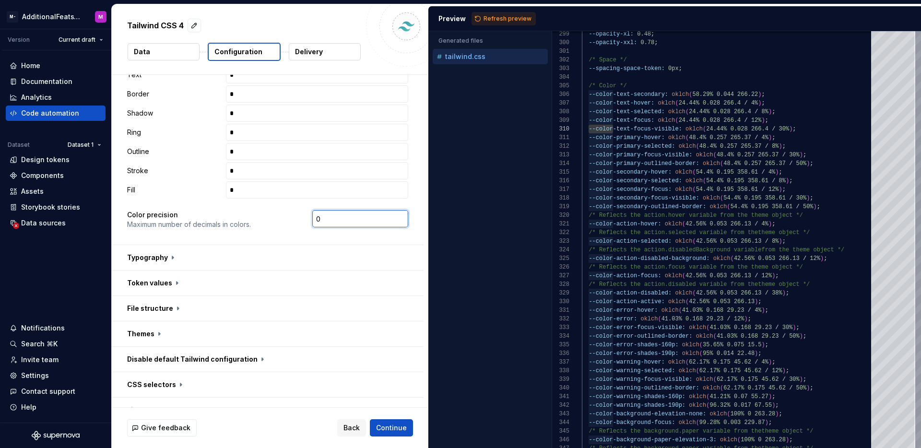
type input "0"
click at [266, 230] on div "**********" at bounding box center [267, 86] width 281 height 309
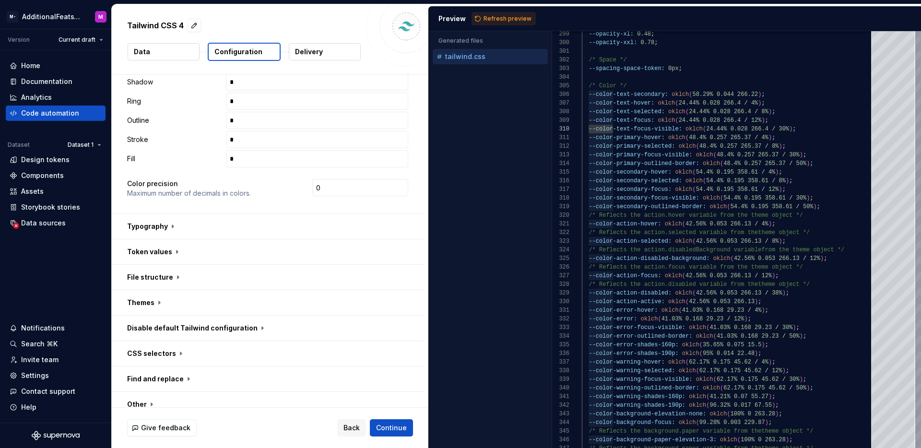
scroll to position [215, 0]
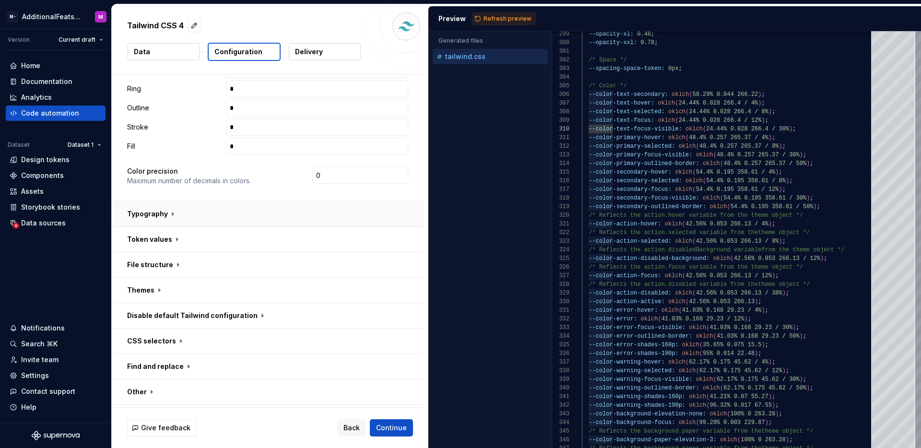
click at [269, 213] on button "button" at bounding box center [268, 213] width 312 height 25
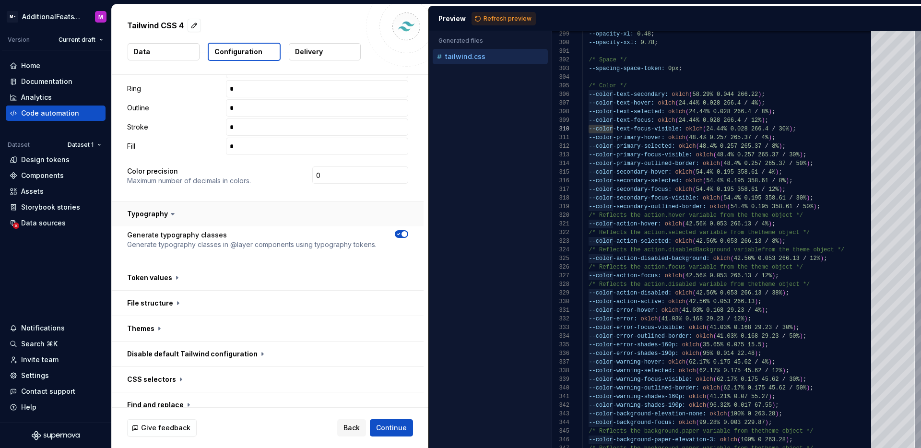
click at [269, 213] on button "button" at bounding box center [268, 213] width 312 height 25
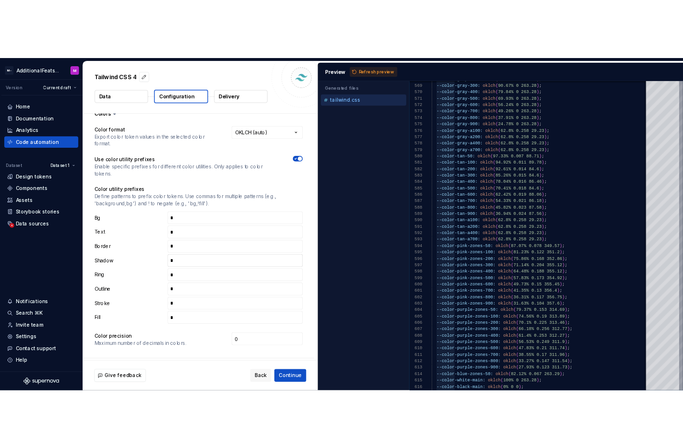
scroll to position [0, 0]
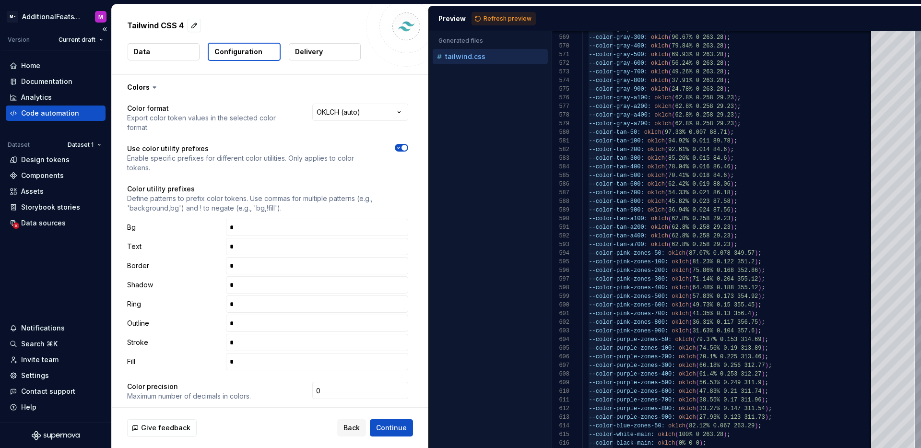
click at [92, 245] on div "Home Documentation Analytics Code automation Dataset Dataset 1 Design tokens Co…" at bounding box center [55, 236] width 111 height 372
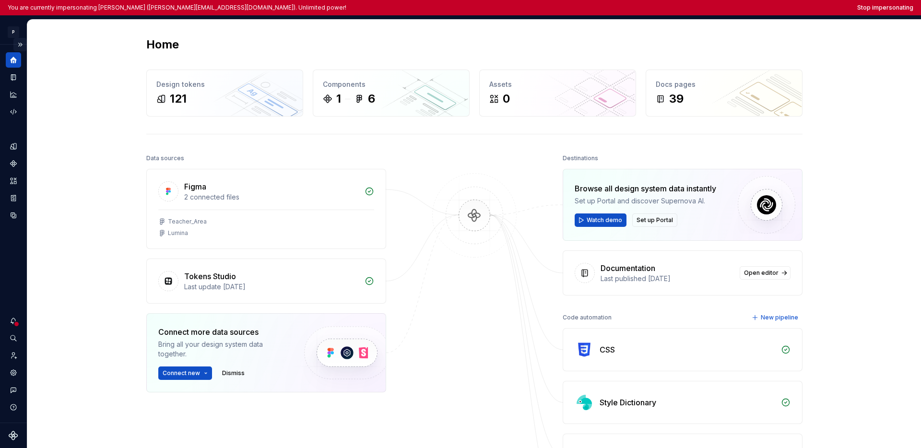
click at [23, 45] on button "Expand sidebar" at bounding box center [19, 44] width 13 height 13
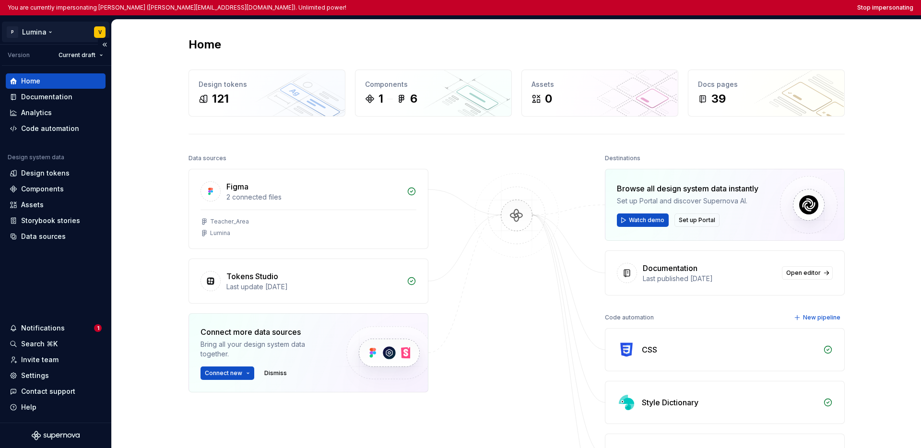
click at [27, 36] on html "You are currently impersonating [PERSON_NAME] ([PERSON_NAME][EMAIL_ADDRESS][DOM…" at bounding box center [460, 224] width 921 height 448
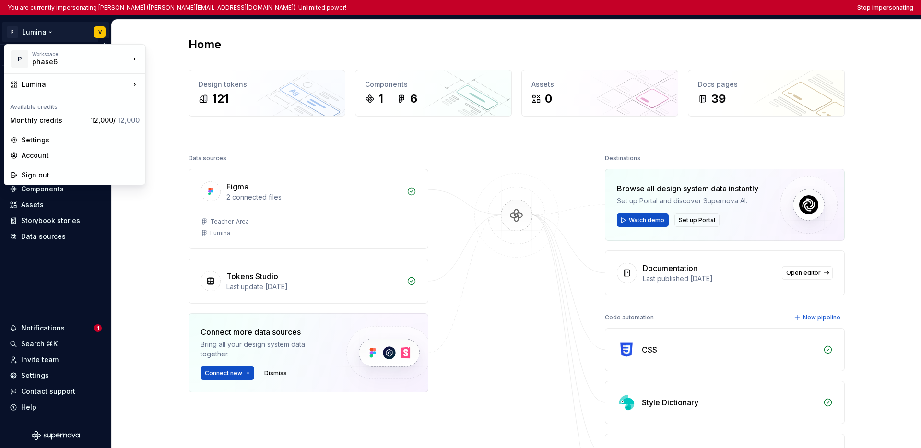
click at [31, 249] on html "You are currently impersonating Vanessa (v.schmitt@phase6.de). Unlimited power!…" at bounding box center [460, 224] width 921 height 448
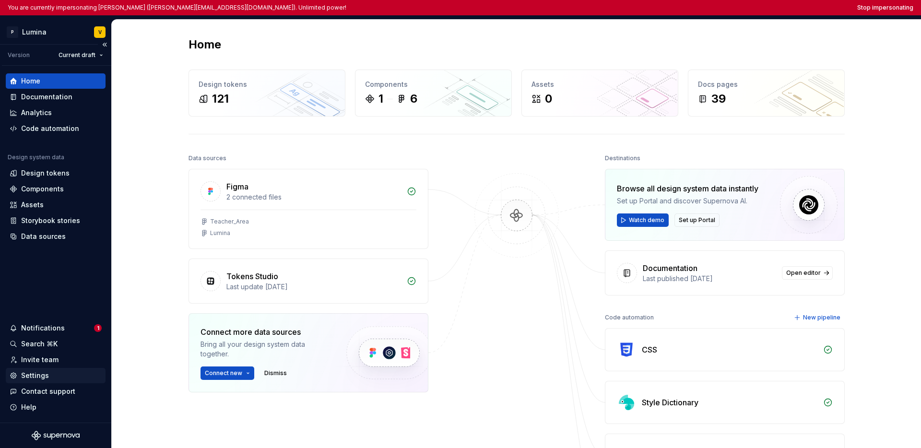
click at [50, 372] on div "Settings" at bounding box center [56, 376] width 92 height 10
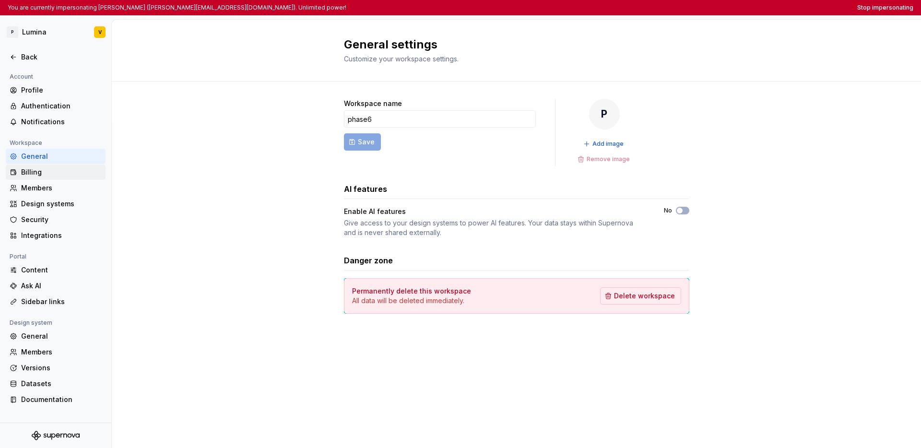
click at [70, 177] on div "Billing" at bounding box center [56, 171] width 100 height 15
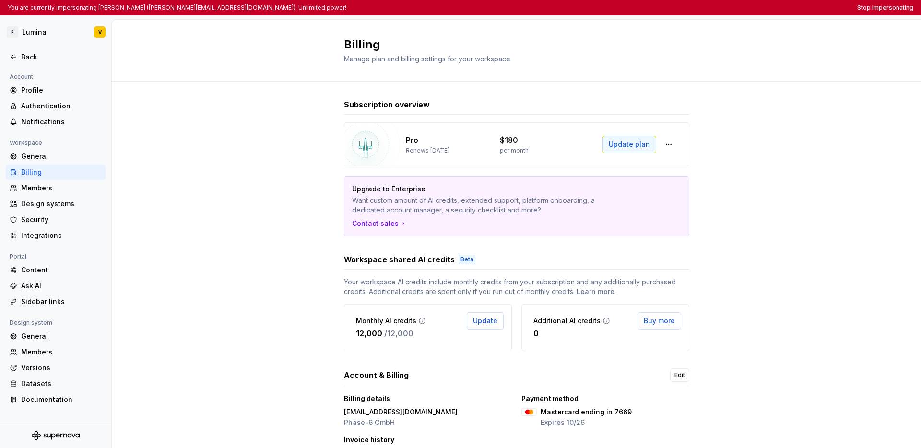
click at [641, 147] on span "Update plan" at bounding box center [628, 145] width 41 height 10
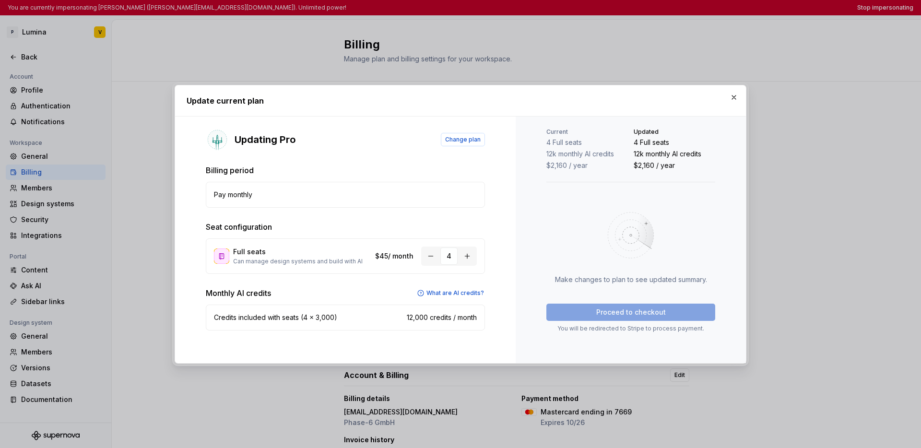
click at [682, 98] on button "button" at bounding box center [733, 97] width 13 height 13
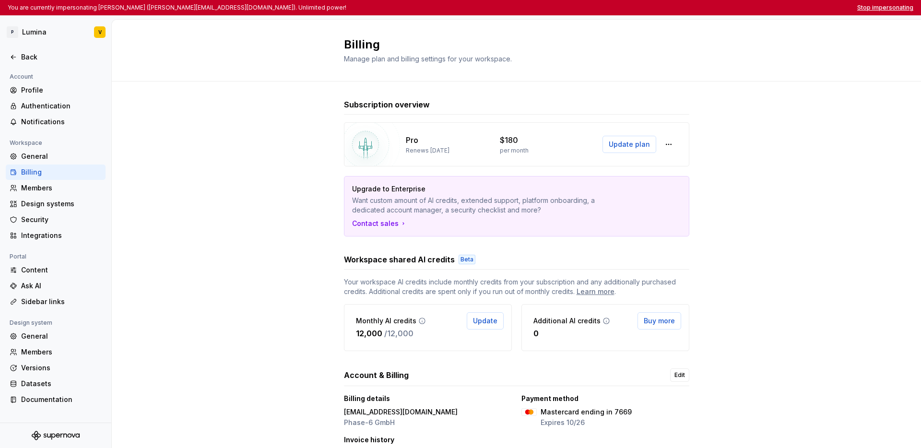
click at [682, 9] on button "Stop impersonating" at bounding box center [885, 8] width 56 height 8
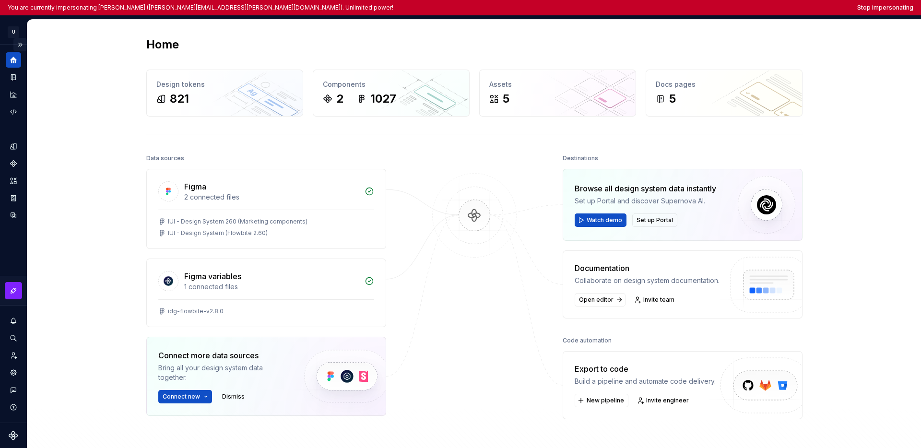
click at [24, 45] on button "Expand sidebar" at bounding box center [19, 44] width 13 height 13
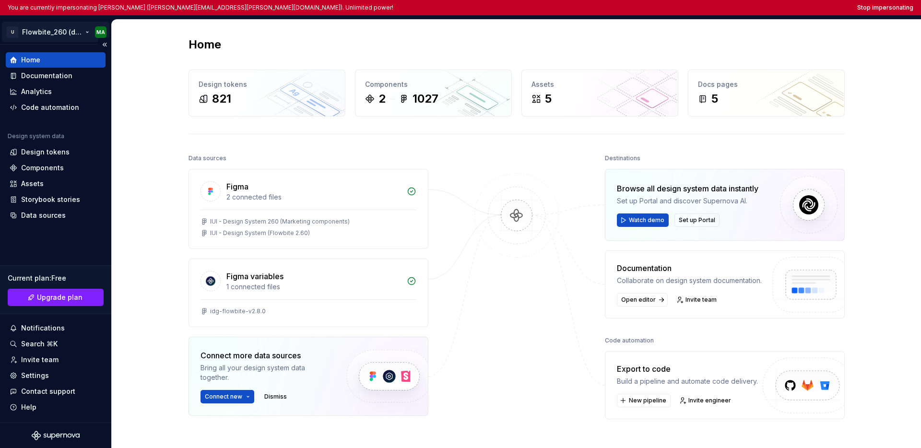
click at [35, 33] on html "You are currently impersonating Michael Alene (michael.alene@uniscon.com). Unli…" at bounding box center [460, 224] width 921 height 448
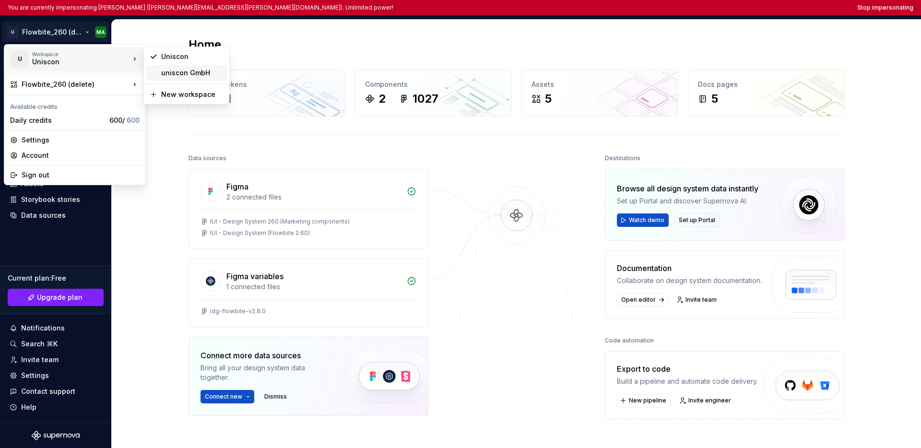
click at [191, 71] on div "uniscon GmbH" at bounding box center [192, 73] width 62 height 10
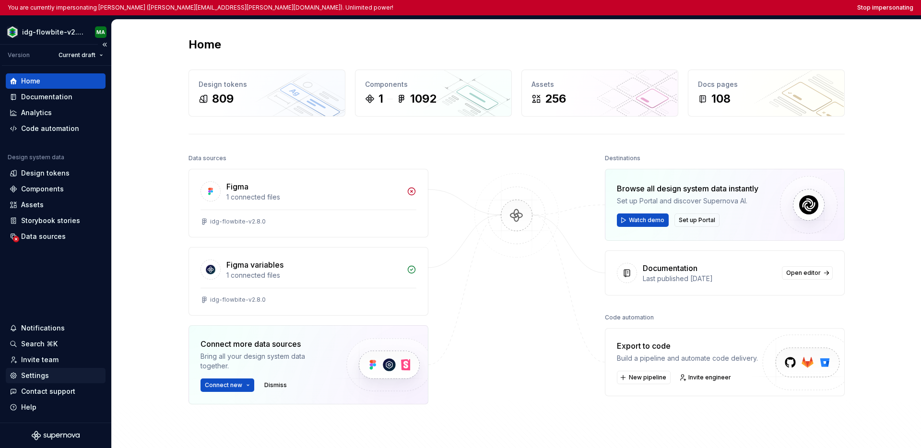
click at [39, 375] on div "Settings" at bounding box center [35, 376] width 28 height 10
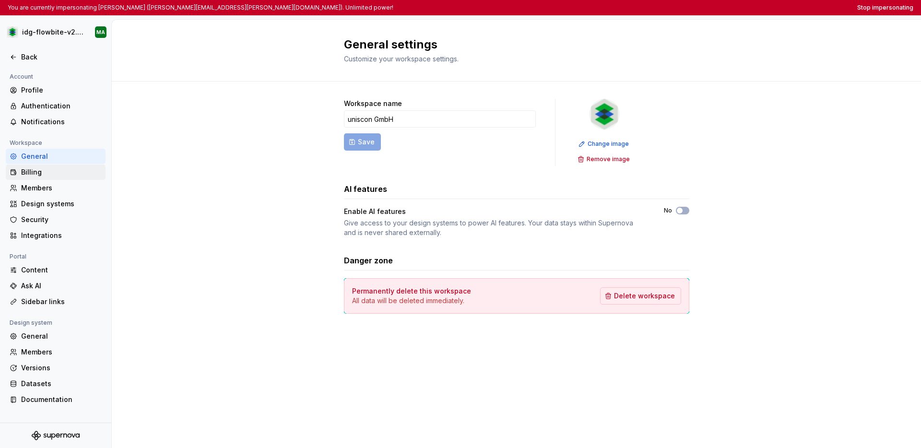
click at [45, 168] on div "Billing" at bounding box center [61, 172] width 81 height 10
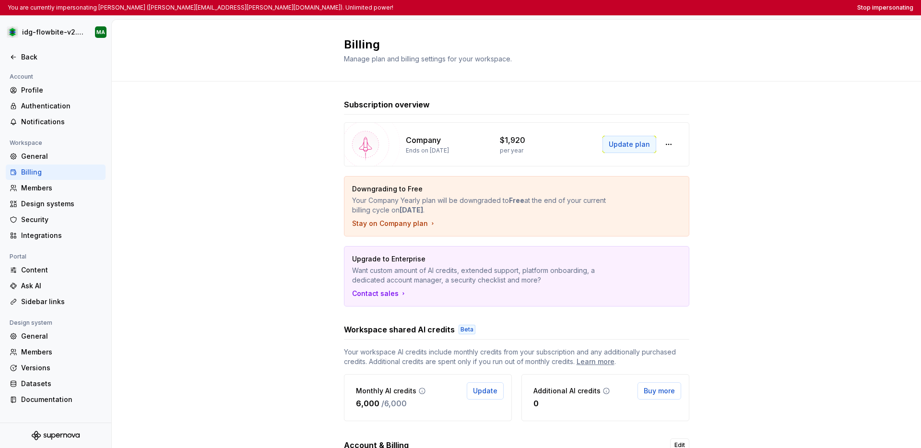
click at [628, 145] on span "Update plan" at bounding box center [628, 145] width 41 height 10
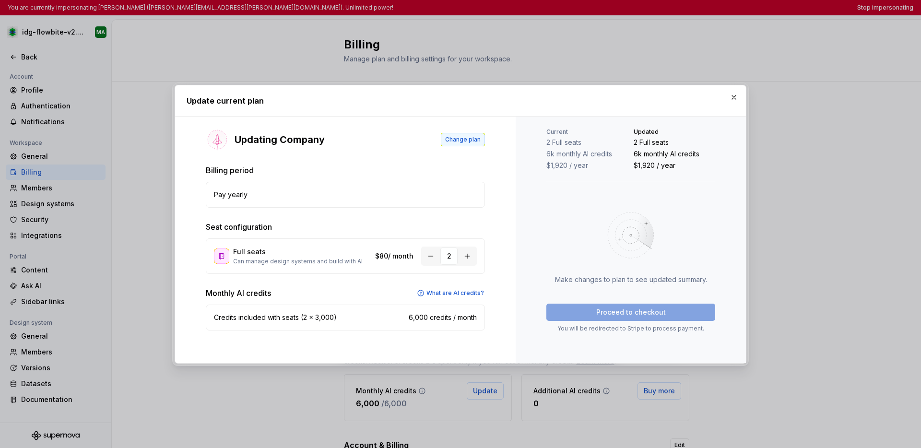
click at [475, 143] on span "Change plan" at bounding box center [462, 140] width 35 height 8
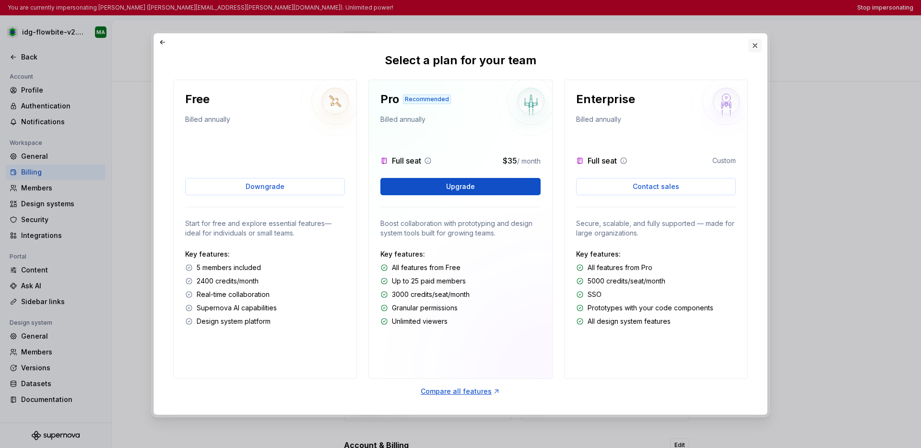
click at [682, 48] on button "button" at bounding box center [754, 45] width 13 height 13
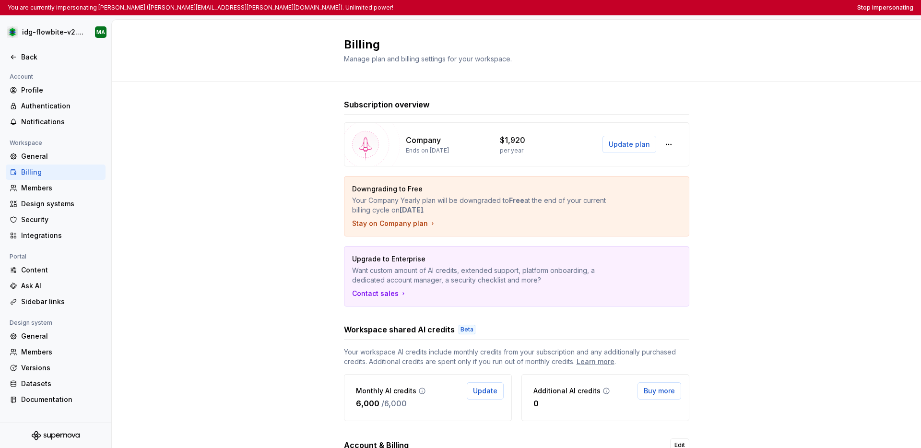
click at [241, 236] on div "Subscription overview Company Ends on July 5, 2026 $1,920 per year Update plan …" at bounding box center [516, 326] width 809 height 489
click at [46, 190] on div "Members" at bounding box center [61, 188] width 81 height 10
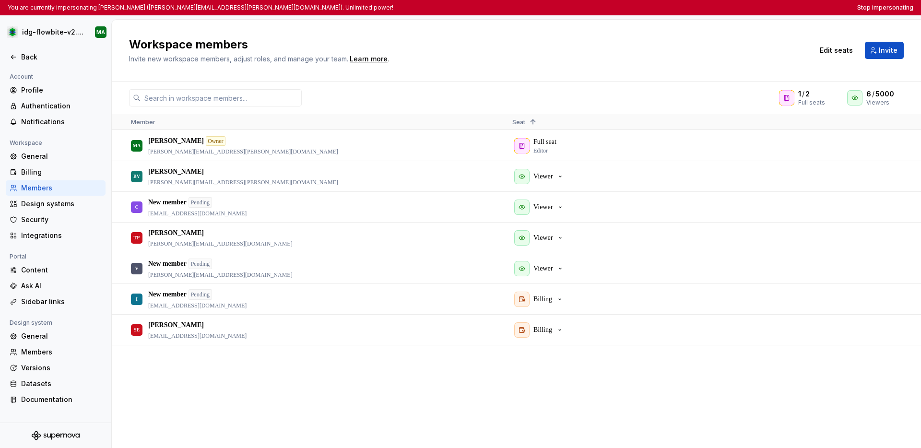
drag, startPoint x: 219, startPoint y: 337, endPoint x: 209, endPoint y: 352, distance: 18.2
click at [209, 352] on div "MA Michael Alene Owner michael.alene@uniscon.com Full seat Editor BV Bert van H…" at bounding box center [516, 288] width 809 height 317
drag, startPoint x: 212, startPoint y: 338, endPoint x: 148, endPoint y: 336, distance: 64.8
click at [148, 336] on p "software@uniscon.com" at bounding box center [197, 336] width 98 height 8
copy p "software@uniscon.com"
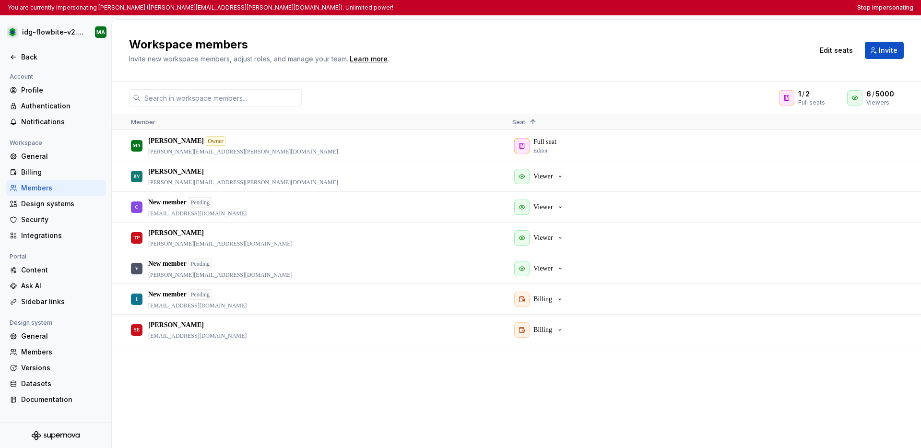
click at [682, 8] on div "You are currently impersonating Michael Alene (michael.alene@uniscon.com). Unli…" at bounding box center [460, 7] width 921 height 15
click at [682, 8] on button "Stop impersonating" at bounding box center [885, 8] width 56 height 8
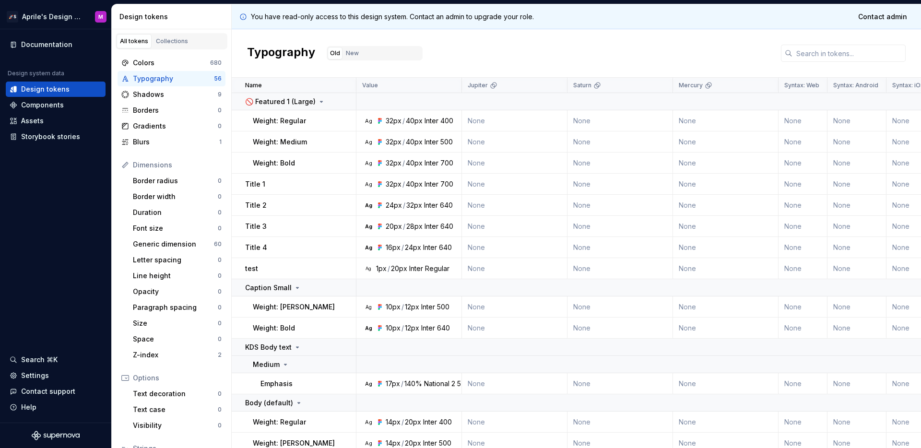
click at [510, 53] on div "Typography Old New" at bounding box center [576, 53] width 689 height 48
click at [521, 59] on div "Typography Old New" at bounding box center [576, 53] width 689 height 48
click at [39, 15] on html "🚀S Aprile's Design System M Documentation Design system data Design tokens Comp…" at bounding box center [460, 224] width 921 height 448
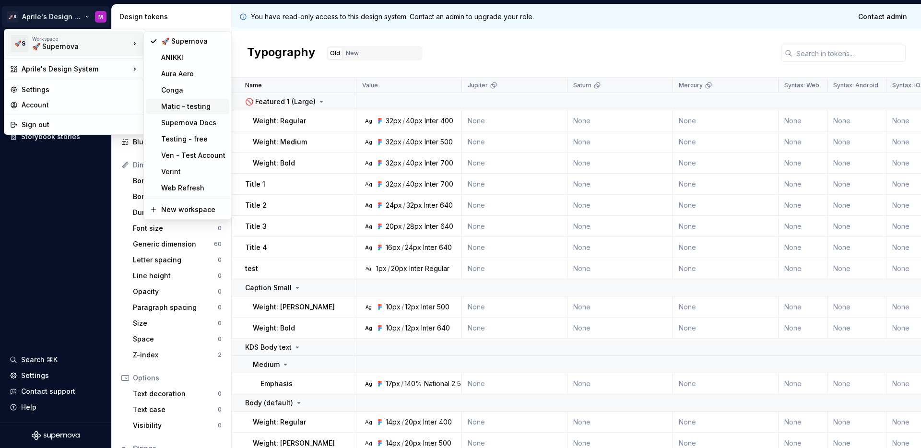
click at [182, 111] on div "Matic - testing" at bounding box center [187, 106] width 83 height 15
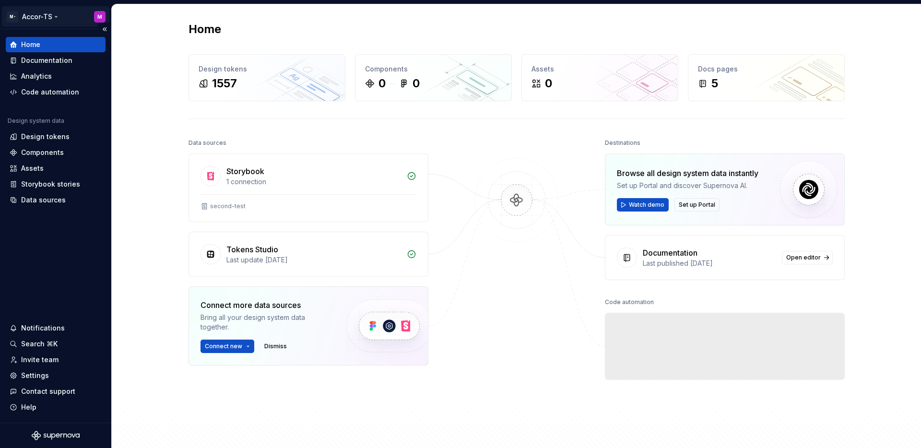
click at [50, 21] on html "M- Accor-TS M Home Documentation Analytics Code automation Design system data D…" at bounding box center [460, 224] width 921 height 448
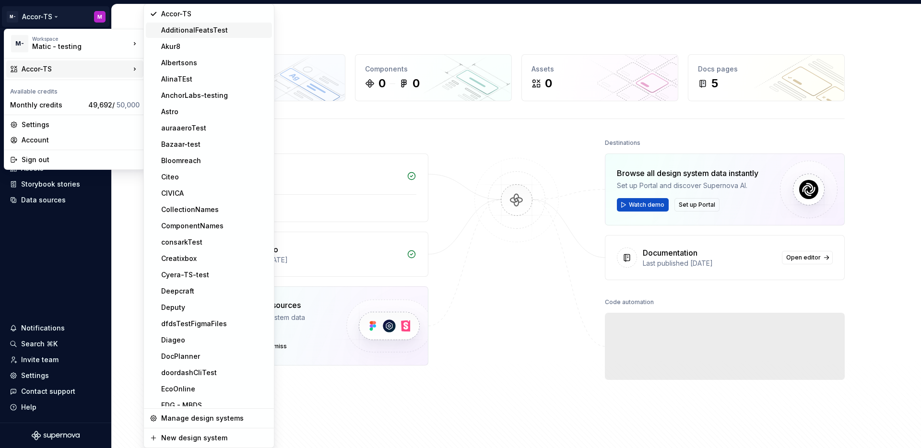
click at [182, 28] on div "AdditionalFeatsTest" at bounding box center [214, 30] width 107 height 10
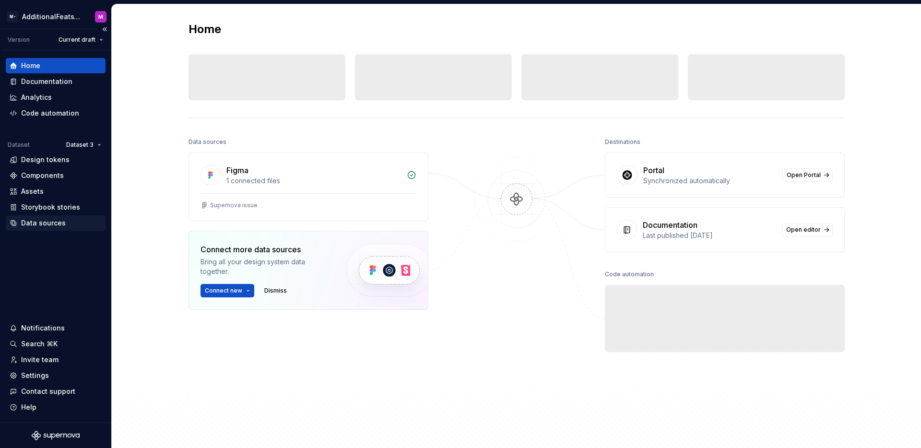
click at [43, 216] on div "Data sources" at bounding box center [56, 222] width 100 height 15
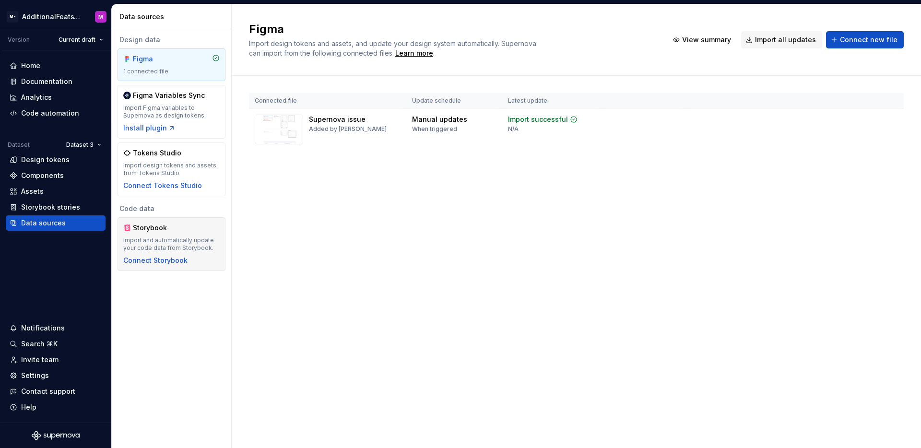
click at [159, 226] on div "Storybook" at bounding box center [156, 228] width 46 height 10
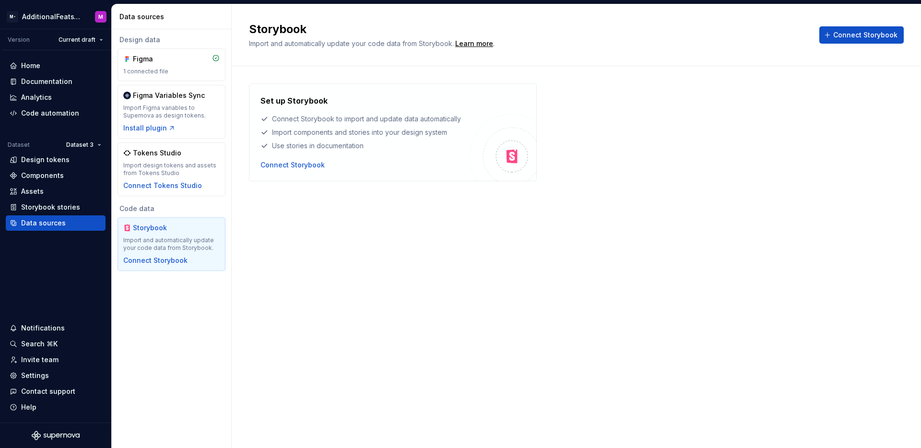
click at [91, 144] on html "M- AdditionalFeatsTest M Version Current draft Home Documentation Analytics Cod…" at bounding box center [460, 224] width 921 height 448
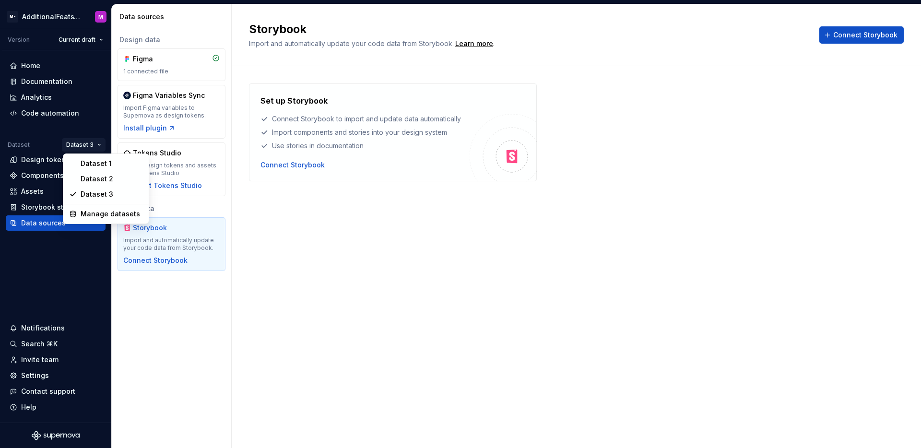
click at [90, 168] on div "Dataset 1" at bounding box center [112, 164] width 62 height 10
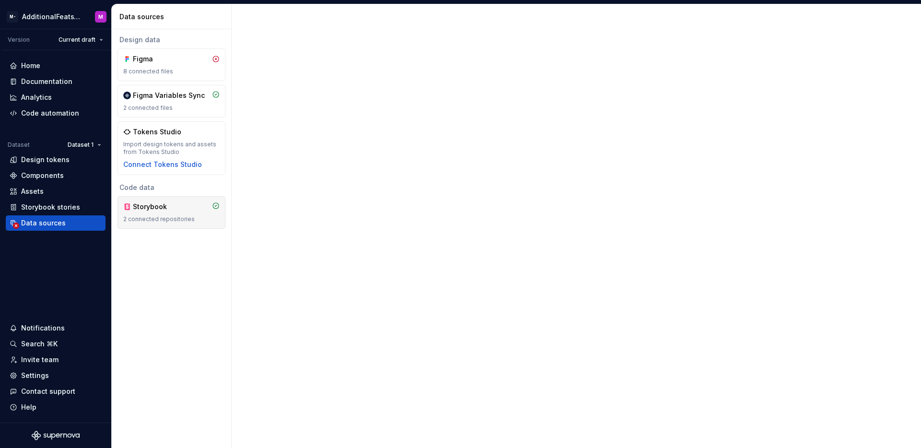
click at [179, 214] on div "Storybook 2 connected repositories" at bounding box center [171, 212] width 96 height 21
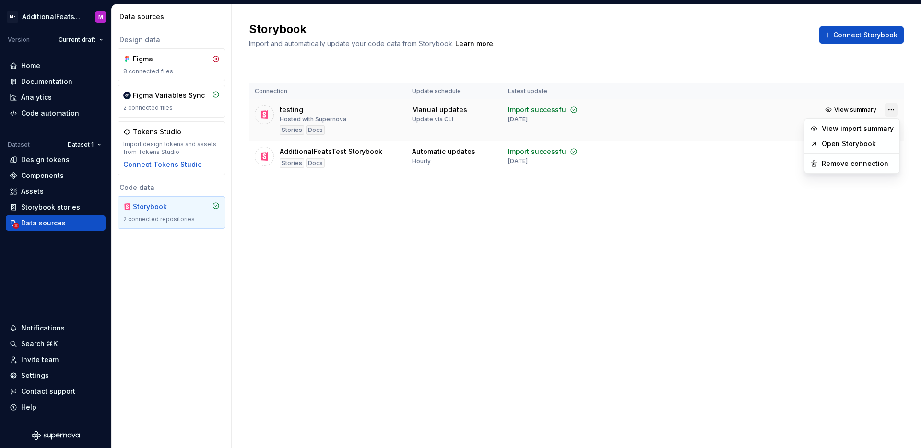
click at [896, 110] on html "M- AdditionalFeatsTest M Version Current draft Home Documentation Analytics Cod…" at bounding box center [460, 224] width 921 height 448
click at [852, 145] on link "Open Storybook" at bounding box center [857, 144] width 72 height 10
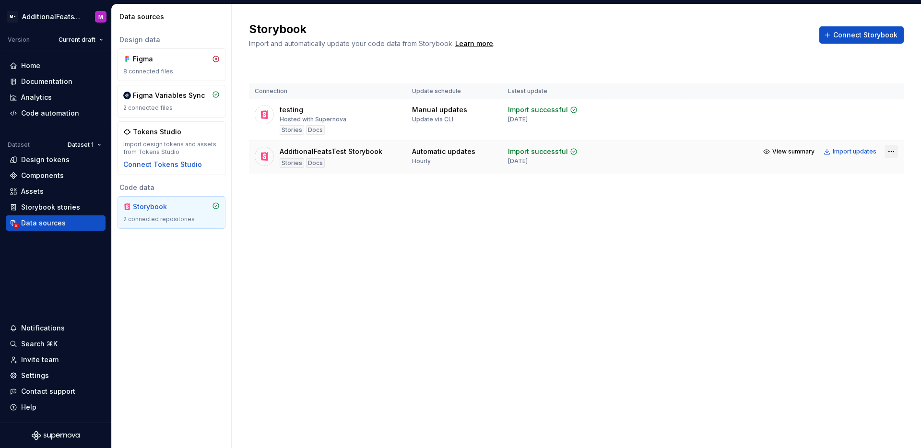
click at [894, 152] on html "M- AdditionalFeatsTest M Version Current draft Home Documentation Analytics Cod…" at bounding box center [460, 224] width 921 height 448
click at [858, 185] on link "Open Storybook" at bounding box center [857, 186] width 72 height 10
click at [36, 80] on div "Documentation" at bounding box center [46, 82] width 51 height 10
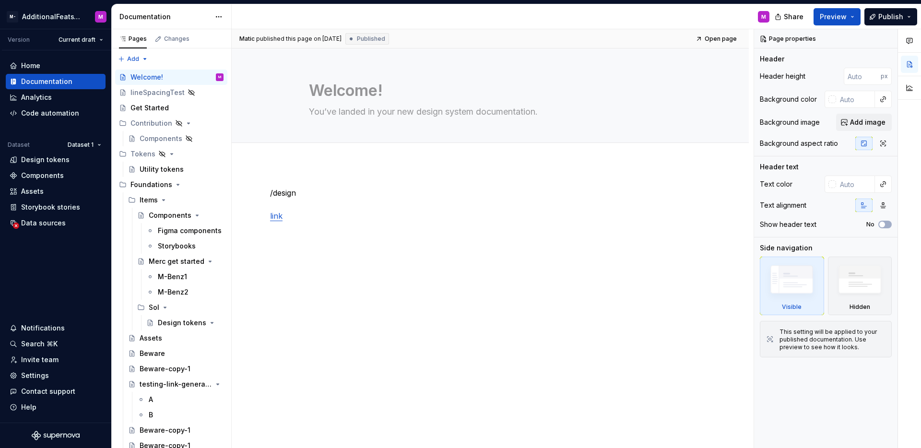
click at [442, 257] on div "/design link" at bounding box center [490, 277] width 517 height 226
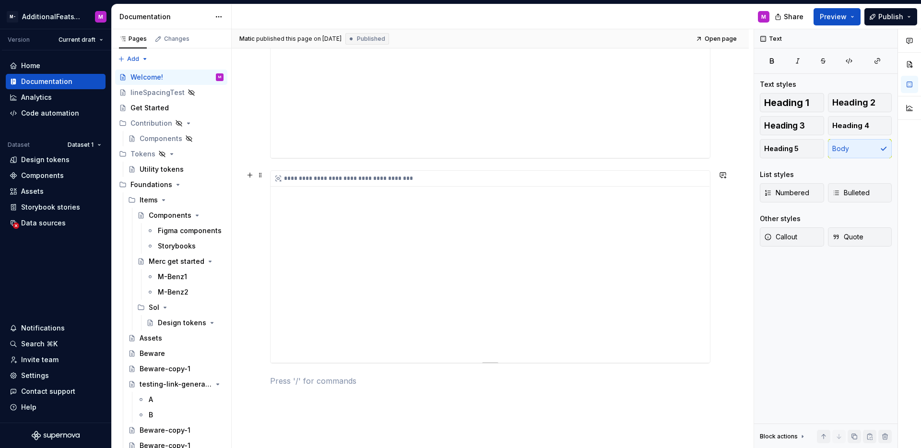
scroll to position [1418, 0]
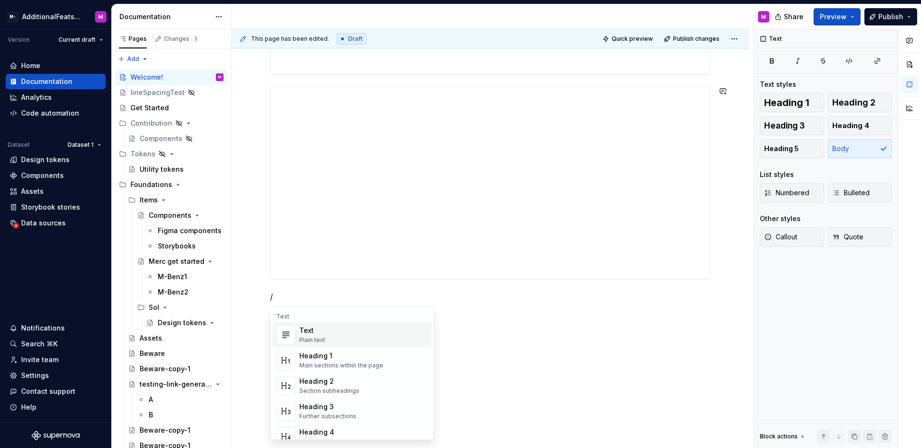
type textarea "*"
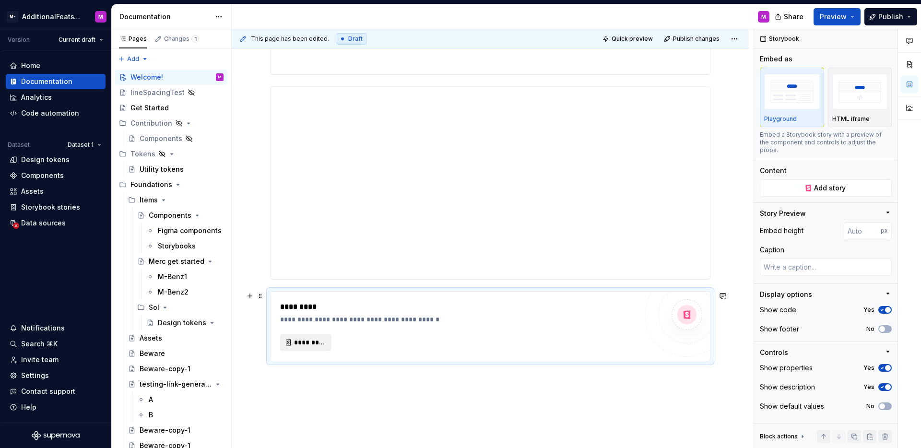
click at [299, 349] on button "*********" at bounding box center [305, 342] width 51 height 17
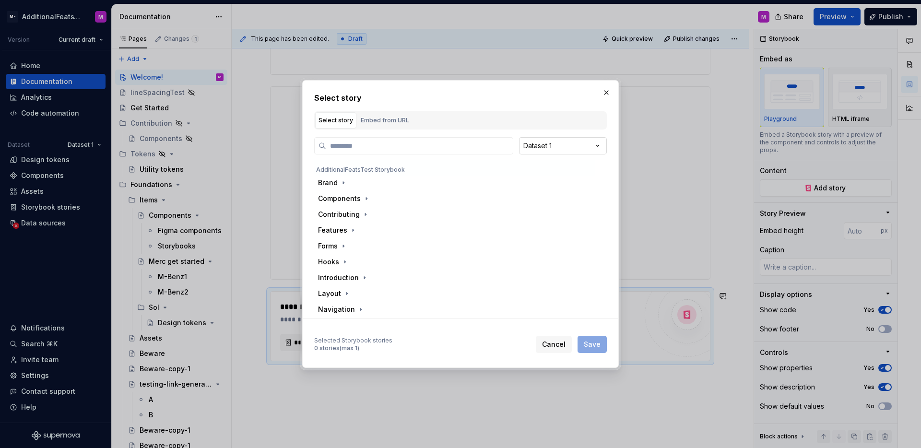
click at [527, 145] on div "Select story Select story Embed from URL Dataset 1 AdditionalFeatsTest Storyboo…" at bounding box center [460, 224] width 921 height 448
click at [462, 142] on div "Select story Select story Embed from URL Dataset 1 AdditionalFeatsTest Storyboo…" at bounding box center [460, 224] width 921 height 448
click at [368, 200] on icon "button" at bounding box center [367, 199] width 8 height 8
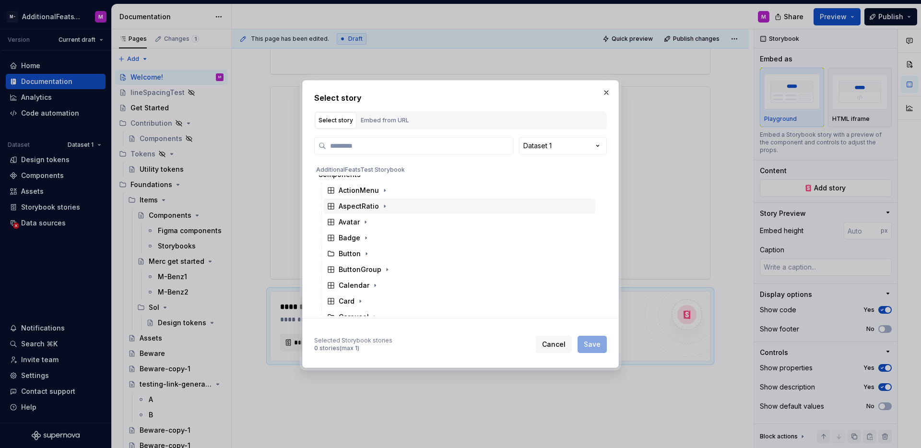
scroll to position [31, 0]
click at [366, 246] on icon "button" at bounding box center [367, 248] width 8 height 8
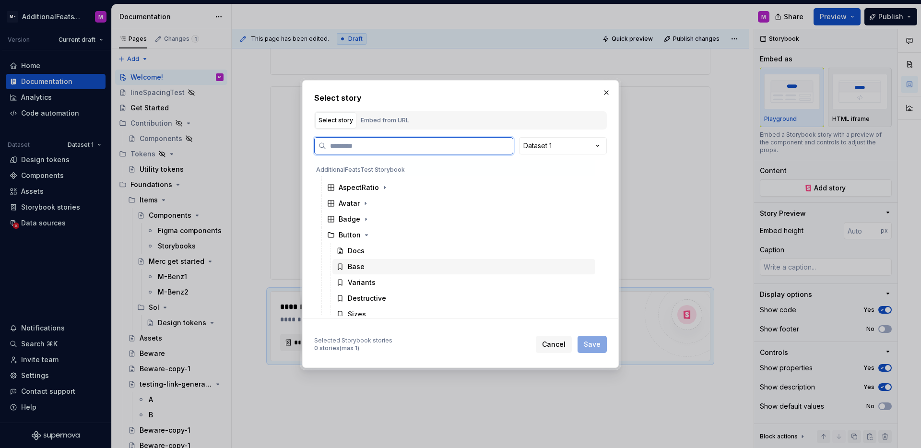
click at [372, 261] on div "Base" at bounding box center [463, 266] width 263 height 15
click at [585, 340] on span "Save" at bounding box center [592, 344] width 17 height 10
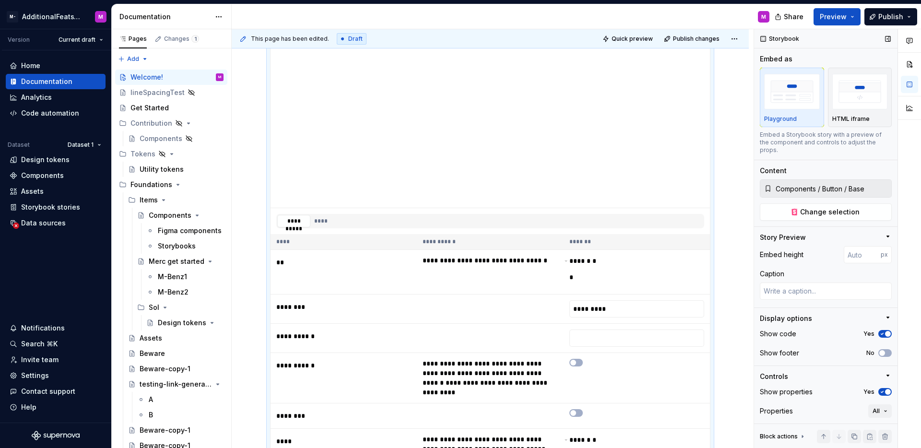
scroll to position [38, 0]
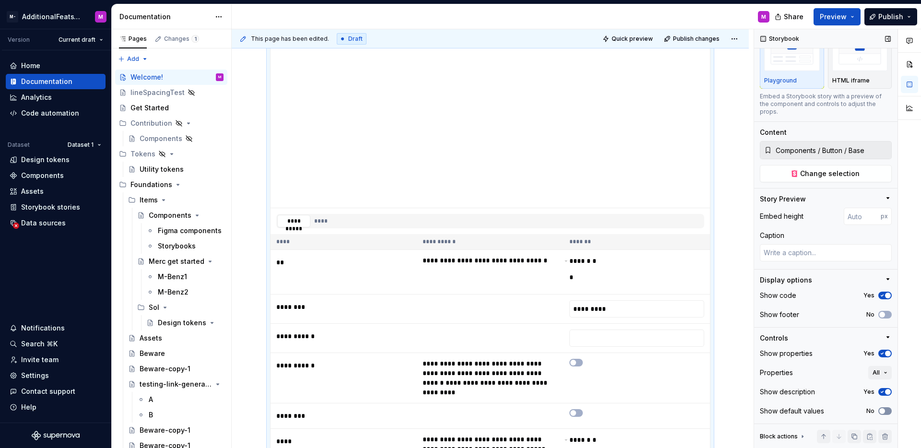
click at [879, 412] on span "button" at bounding box center [882, 411] width 6 height 6
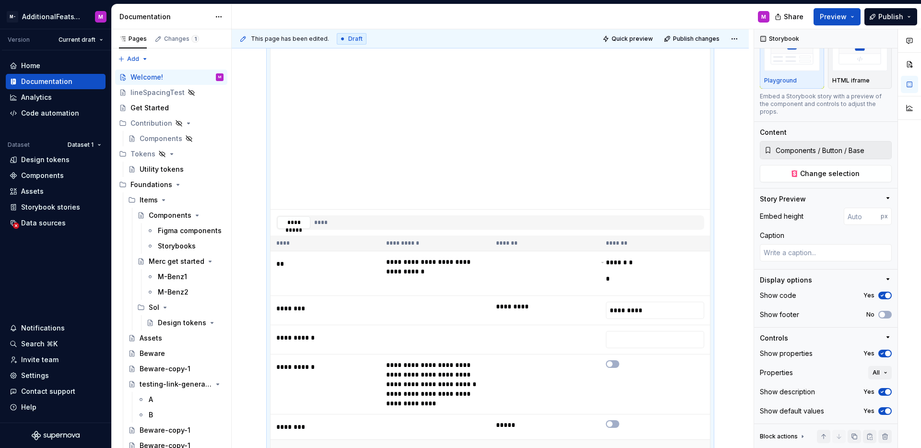
scroll to position [1905, 0]
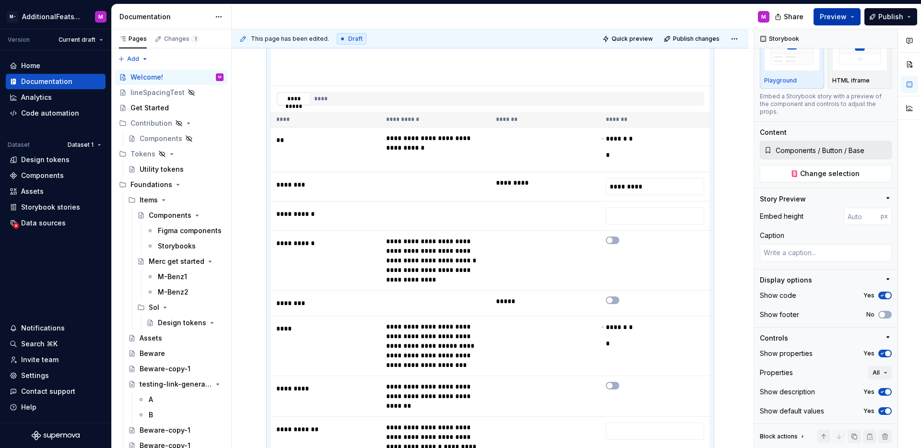
click at [828, 19] on span "Preview" at bounding box center [832, 17] width 27 height 10
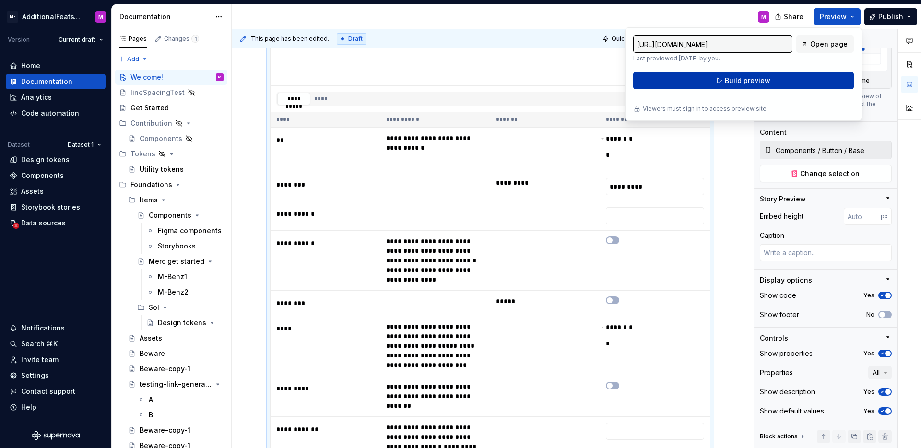
click at [779, 74] on button "Build preview" at bounding box center [743, 80] width 221 height 17
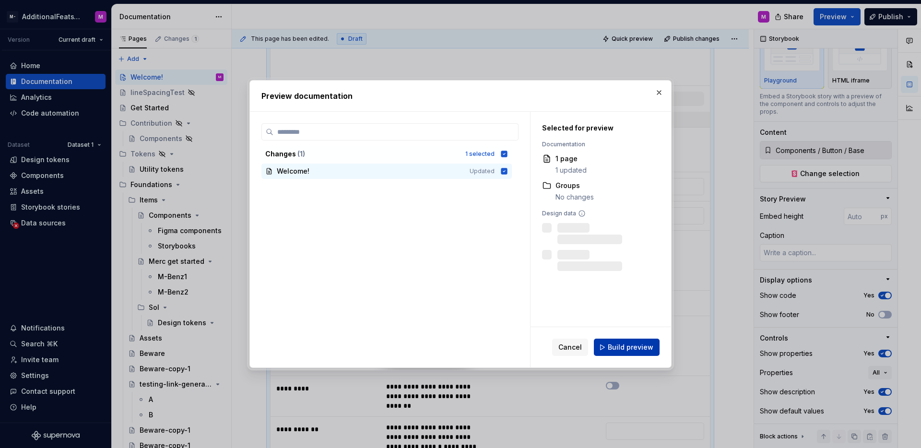
click at [626, 343] on span "Build preview" at bounding box center [631, 347] width 46 height 10
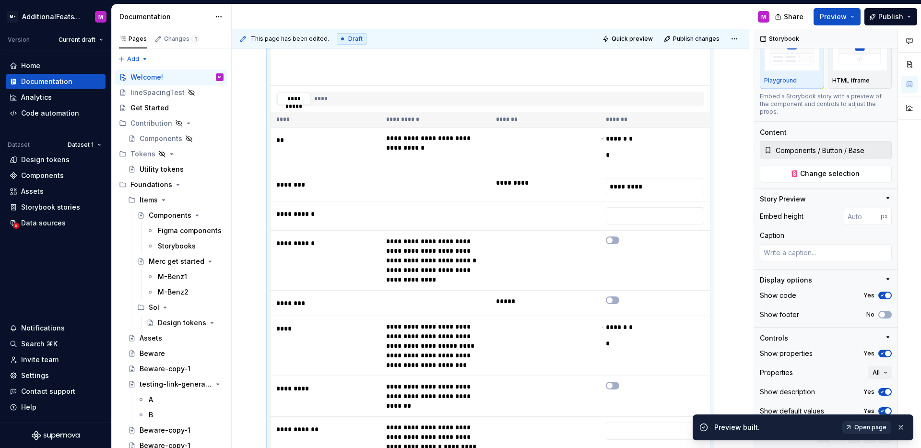
click at [875, 428] on span "Open page" at bounding box center [870, 427] width 32 height 8
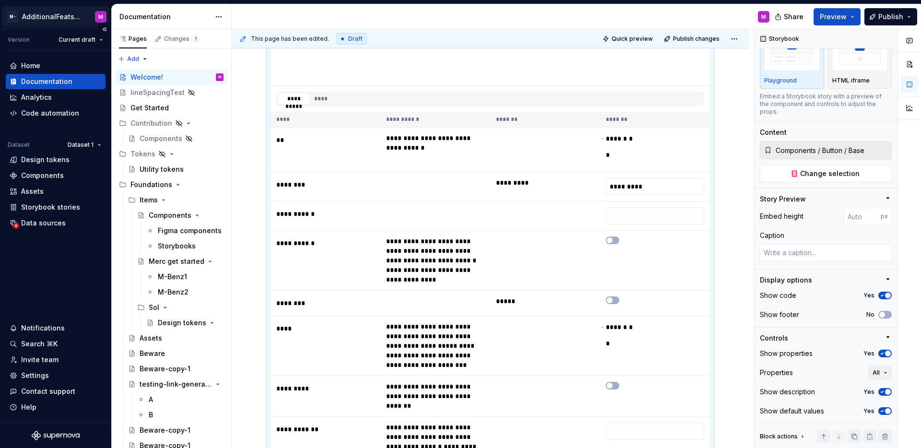
click at [27, 14] on html "M- AdditionalFeatsTest M Version Current draft Home Documentation Analytics Cod…" at bounding box center [460, 224] width 921 height 448
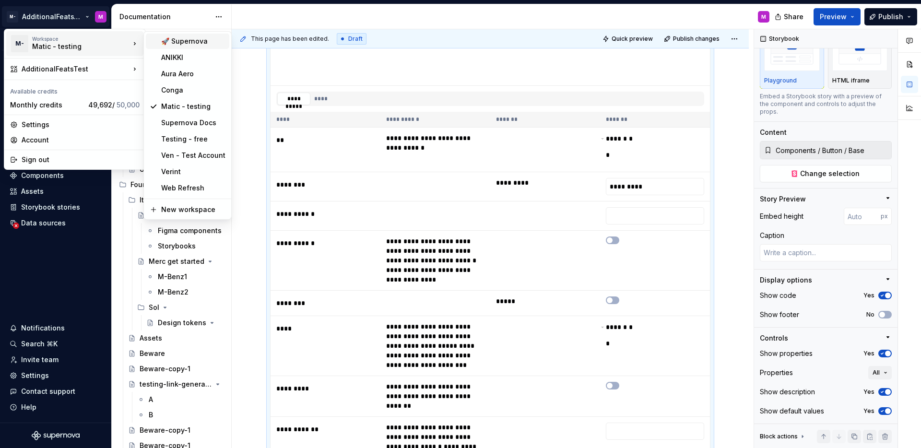
click at [201, 39] on div "🚀 Supernova" at bounding box center [193, 41] width 64 height 10
type textarea "*"
